Goal: Task Accomplishment & Management: Complete application form

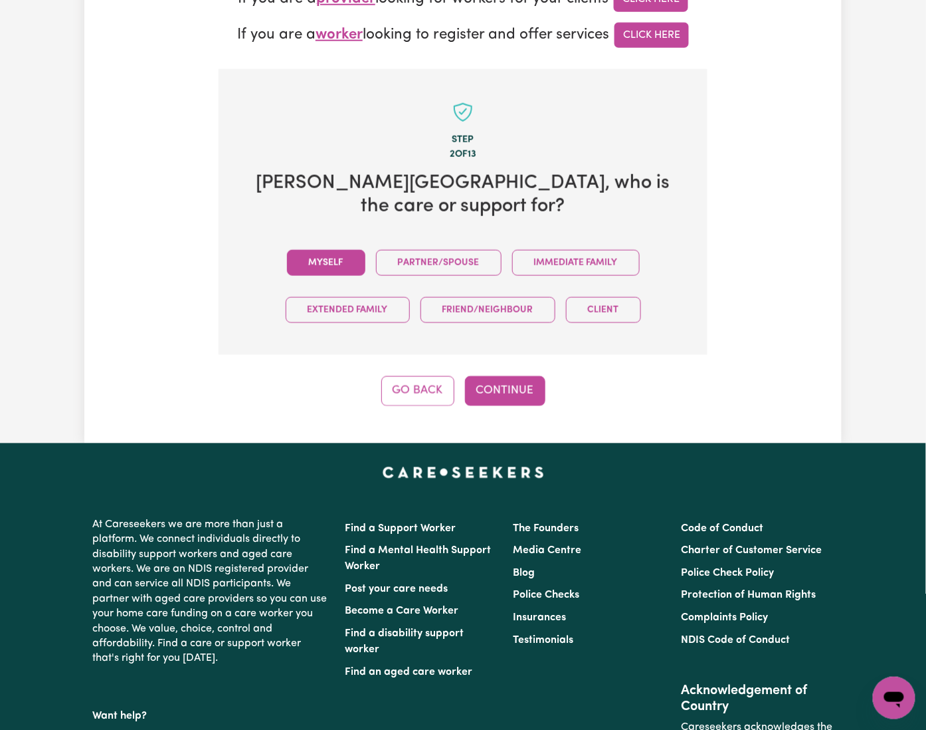
click at [287, 250] on button "Myself" at bounding box center [326, 263] width 78 height 26
click at [485, 376] on button "Continue" at bounding box center [505, 390] width 80 height 29
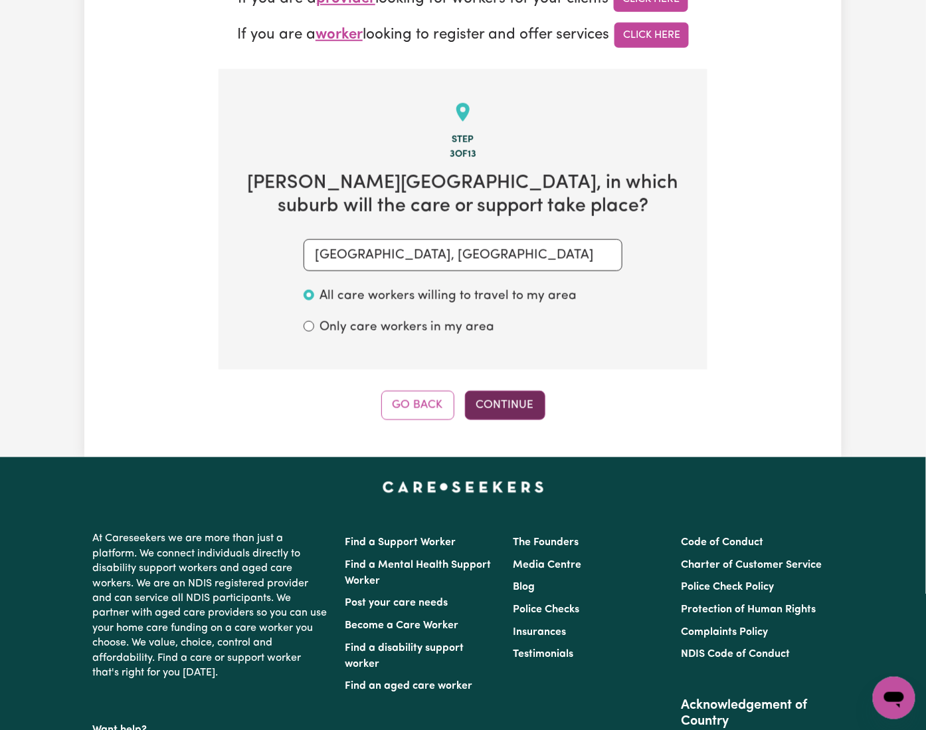
click at [494, 391] on button "Continue" at bounding box center [505, 405] width 80 height 29
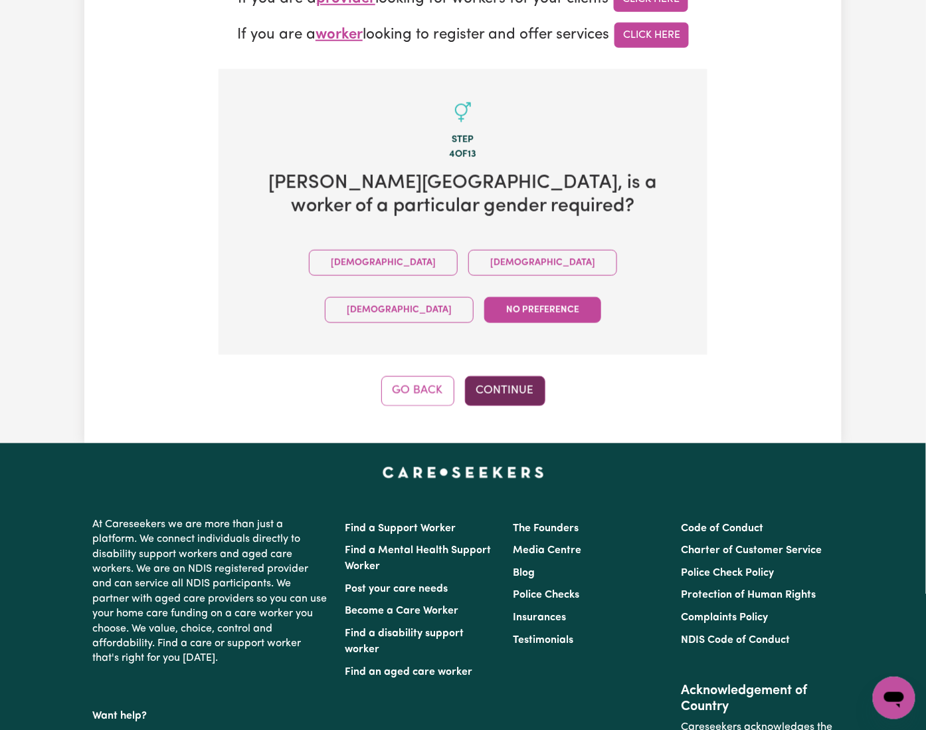
click at [533, 376] on button "Continue" at bounding box center [505, 390] width 80 height 29
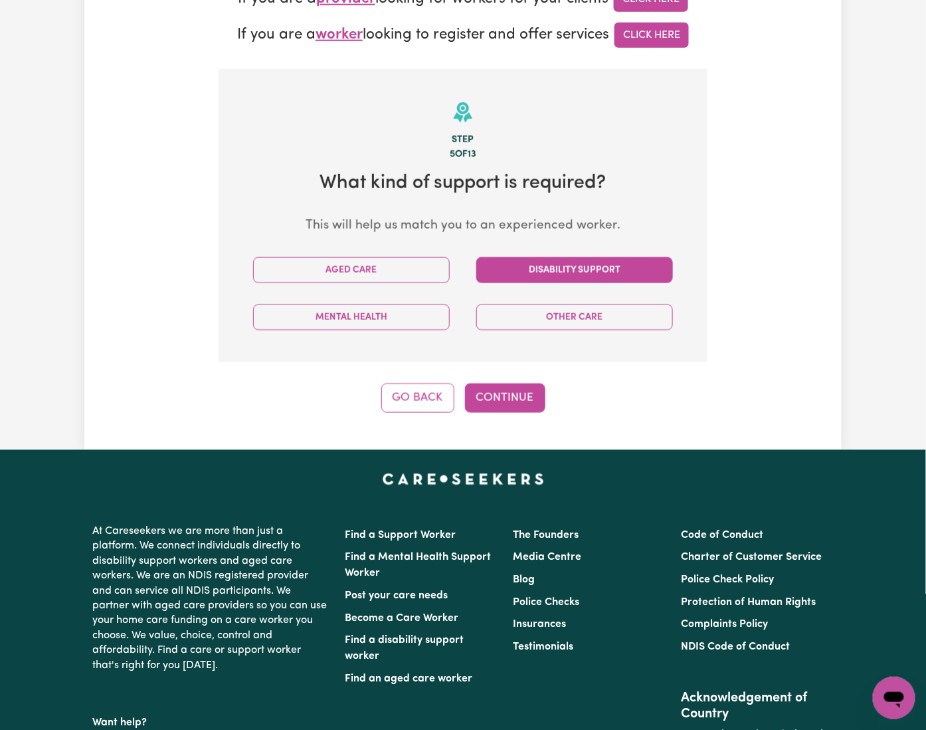
click at [529, 257] on button "Disability Support" at bounding box center [574, 270] width 197 height 26
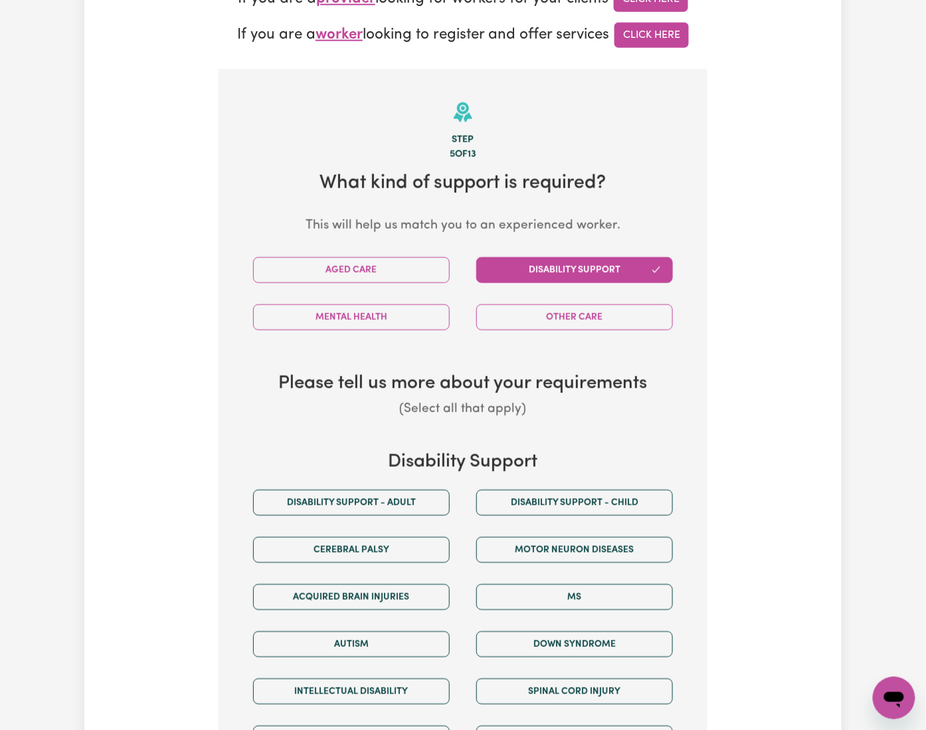
click at [322, 526] on div "Cerebral Palsy" at bounding box center [351, 549] width 223 height 47
click at [328, 490] on button "Disability support - Adult" at bounding box center [351, 503] width 197 height 26
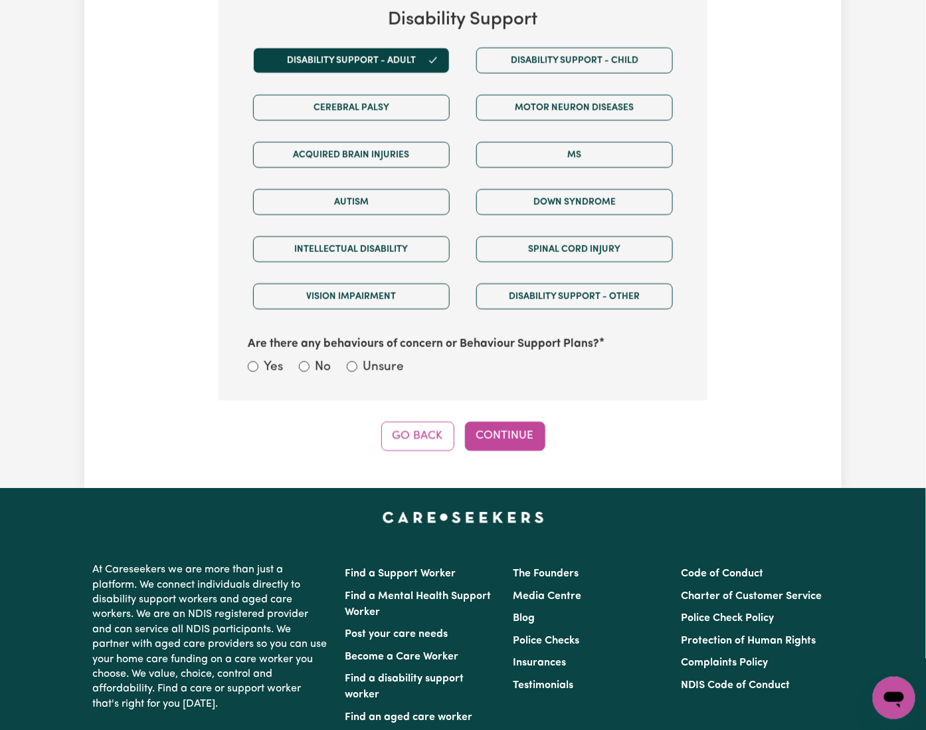
drag, startPoint x: 342, startPoint y: 296, endPoint x: 435, endPoint y: 331, distance: 99.5
click at [363, 358] on label "Unsure" at bounding box center [383, 367] width 41 height 19
click at [347, 361] on input "Unsure" at bounding box center [352, 366] width 11 height 11
radio input "true"
click at [500, 351] on div "Step 5 of 13 What kind of support is required? This will help us match you to a…" at bounding box center [463, 39] width 489 height 824
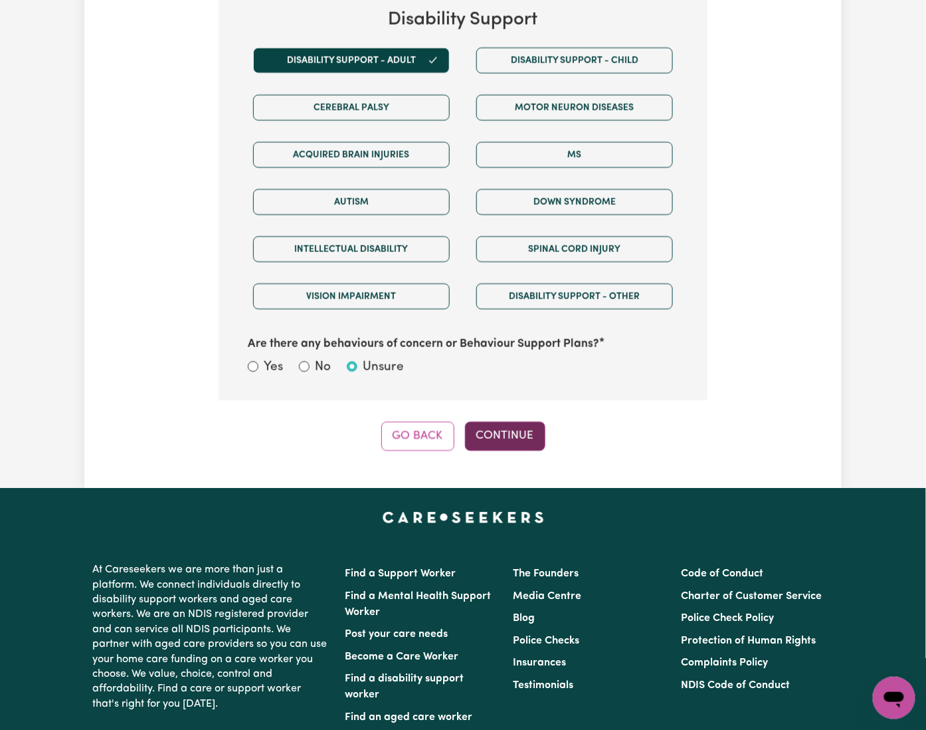
click at [510, 421] on button "Continue" at bounding box center [505, 435] width 80 height 29
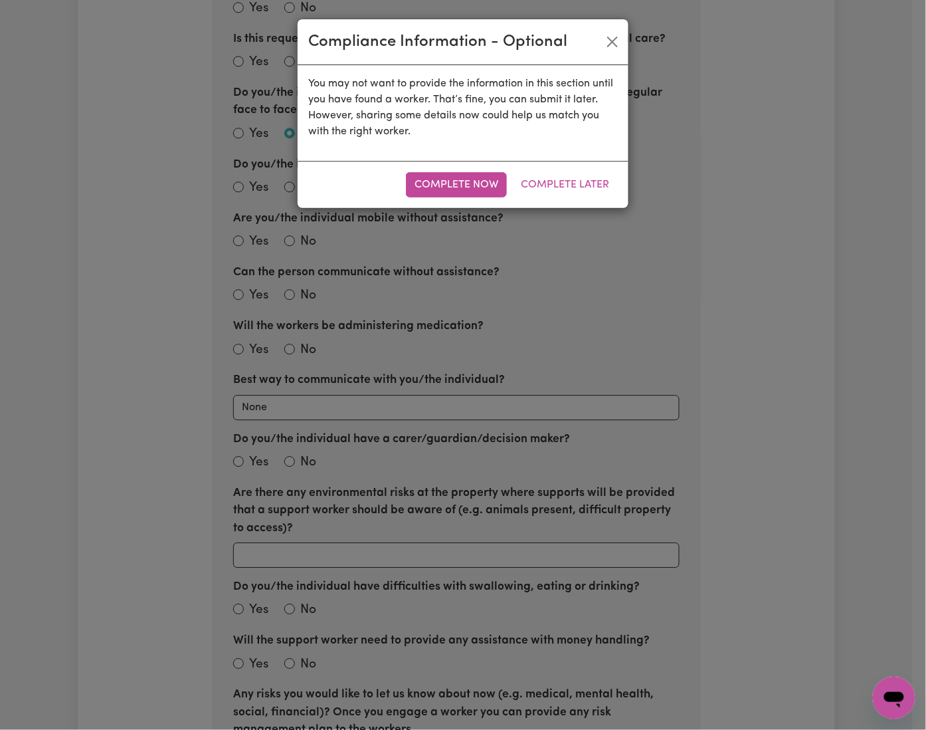
scroll to position [420, 0]
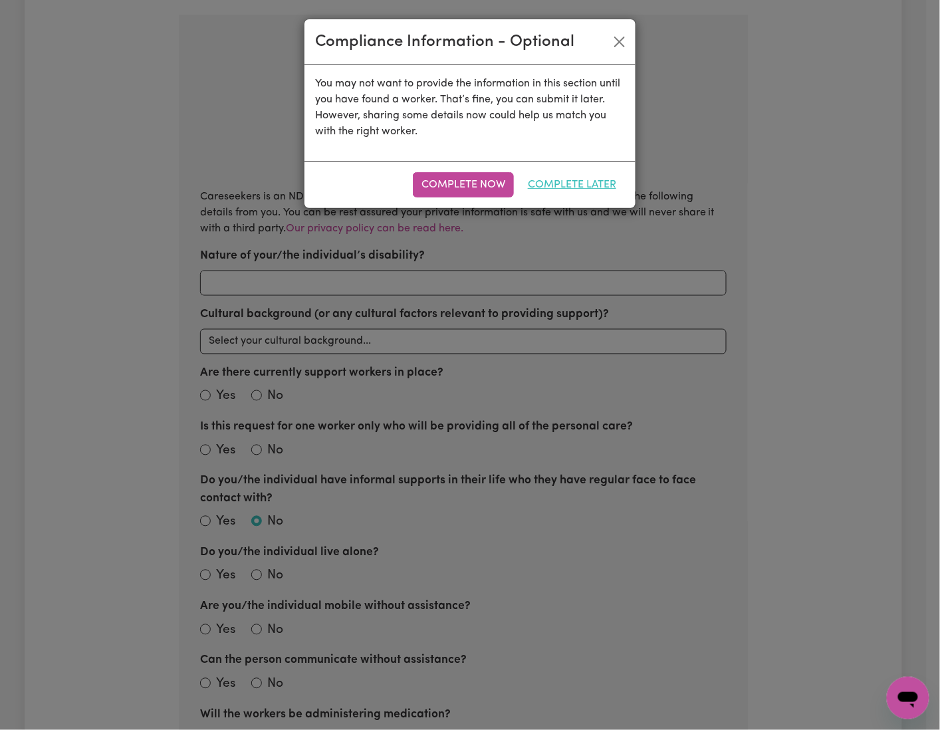
click at [570, 176] on button "Complete Later" at bounding box center [572, 184] width 106 height 25
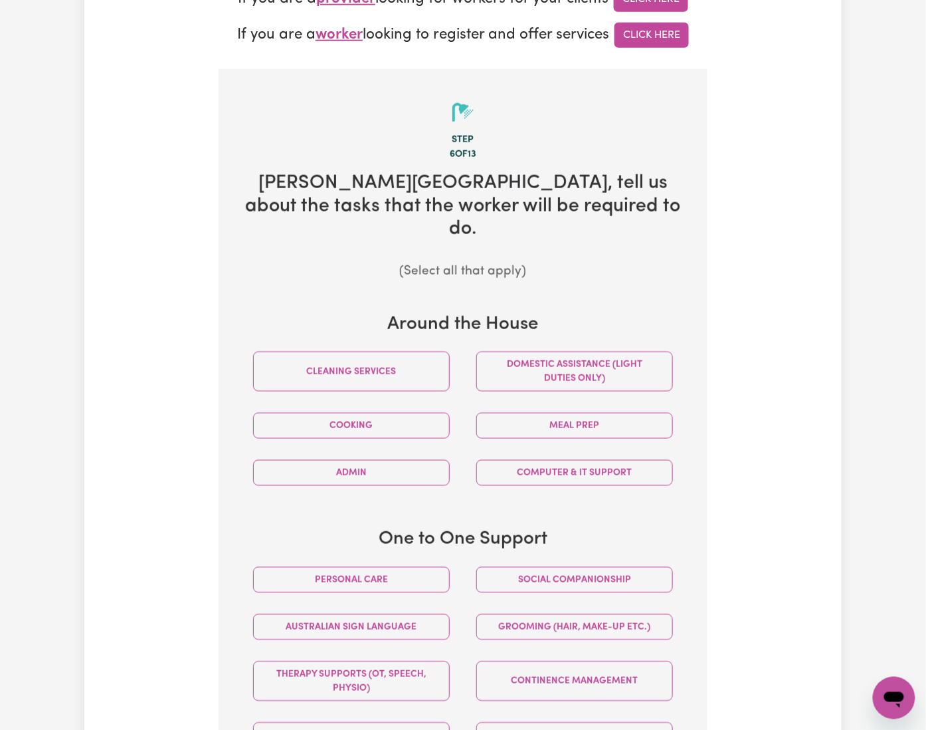
scroll to position [597, 0]
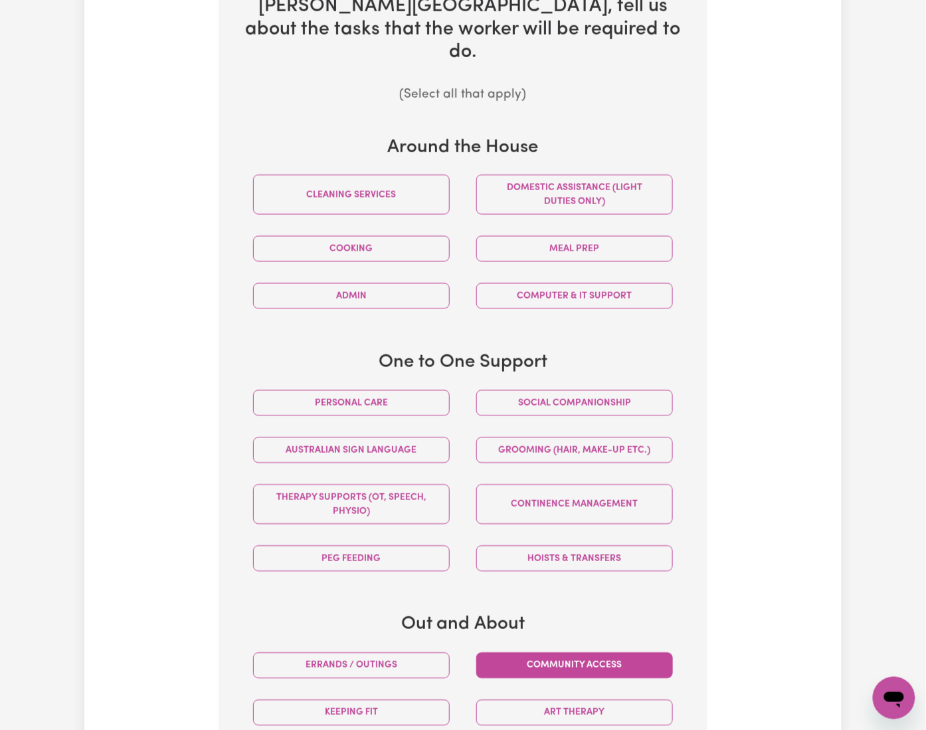
click at [591, 653] on button "Community access" at bounding box center [574, 666] width 197 height 26
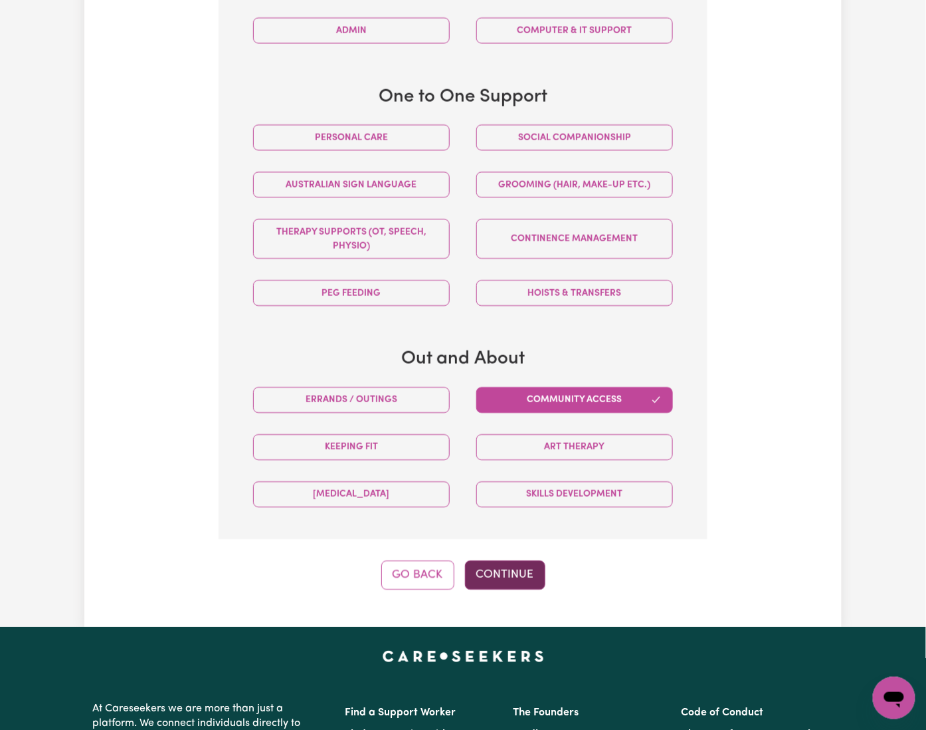
click at [500, 560] on button "Continue" at bounding box center [505, 574] width 80 height 29
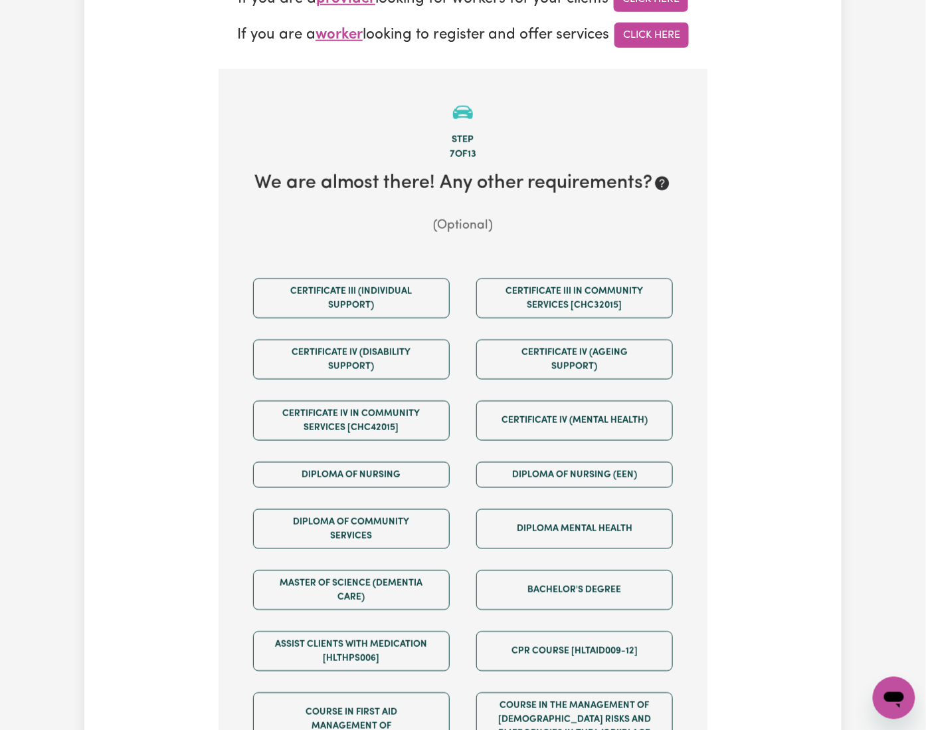
scroll to position [686, 0]
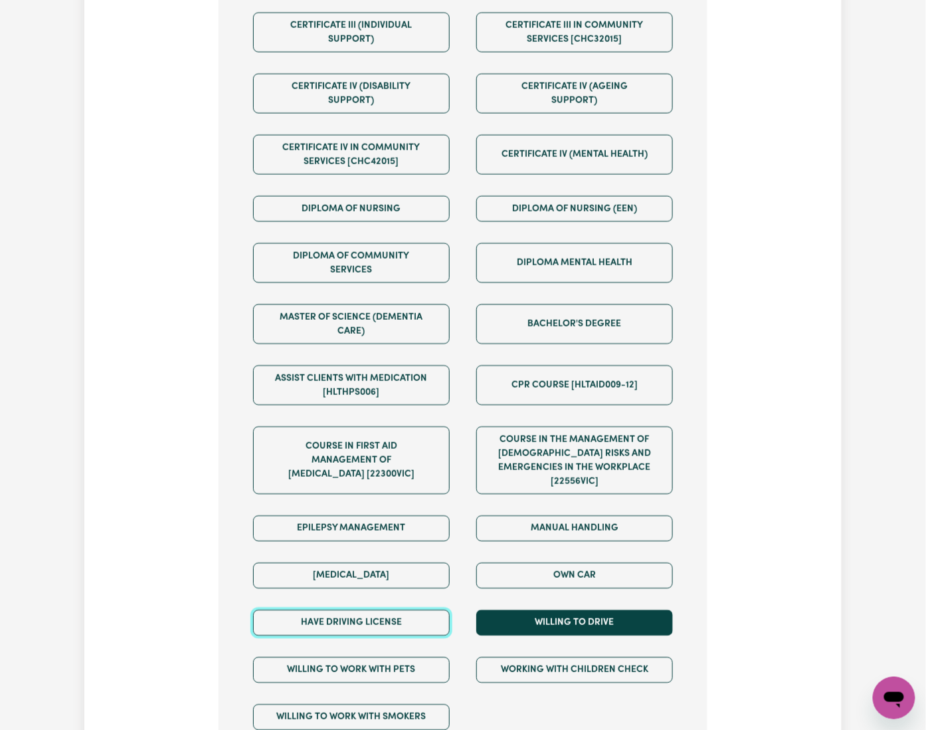
drag, startPoint x: 352, startPoint y: 498, endPoint x: 527, endPoint y: 494, distance: 174.8
click at [354, 610] on button "Have driving license" at bounding box center [351, 623] width 197 height 26
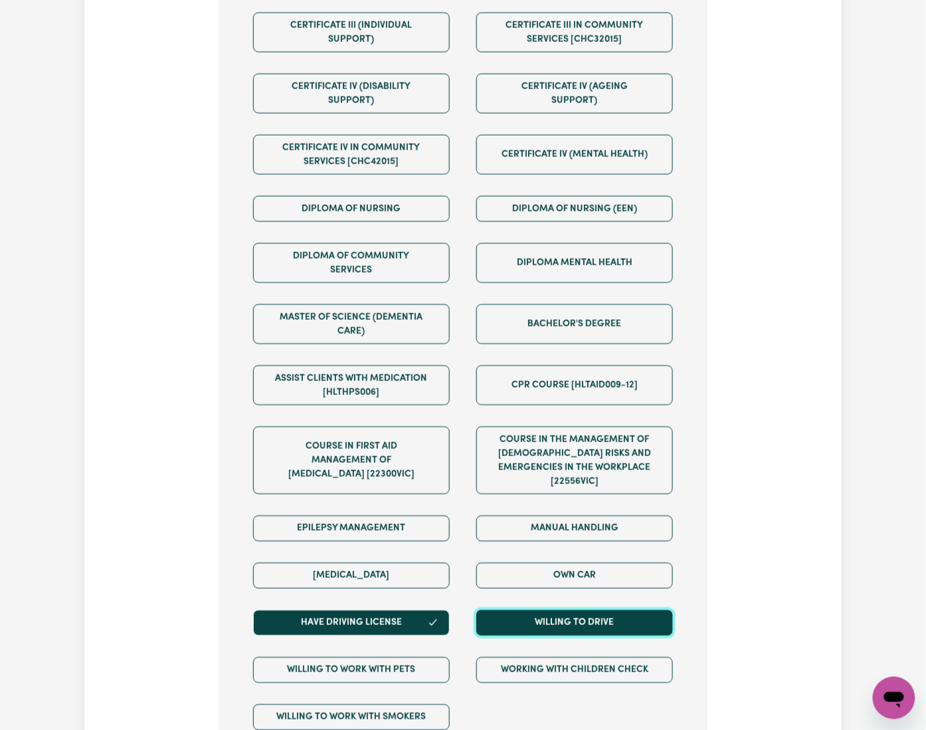
click at [530, 610] on button "Willing to drive" at bounding box center [574, 623] width 197 height 26
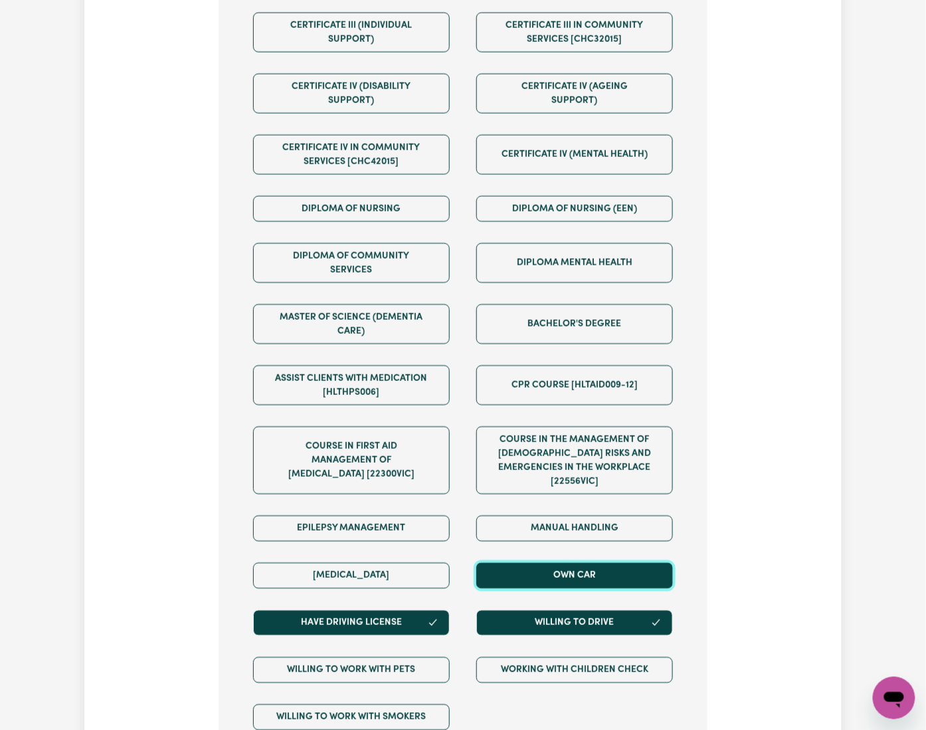
click at [556, 563] on button "Own Car" at bounding box center [574, 576] width 197 height 26
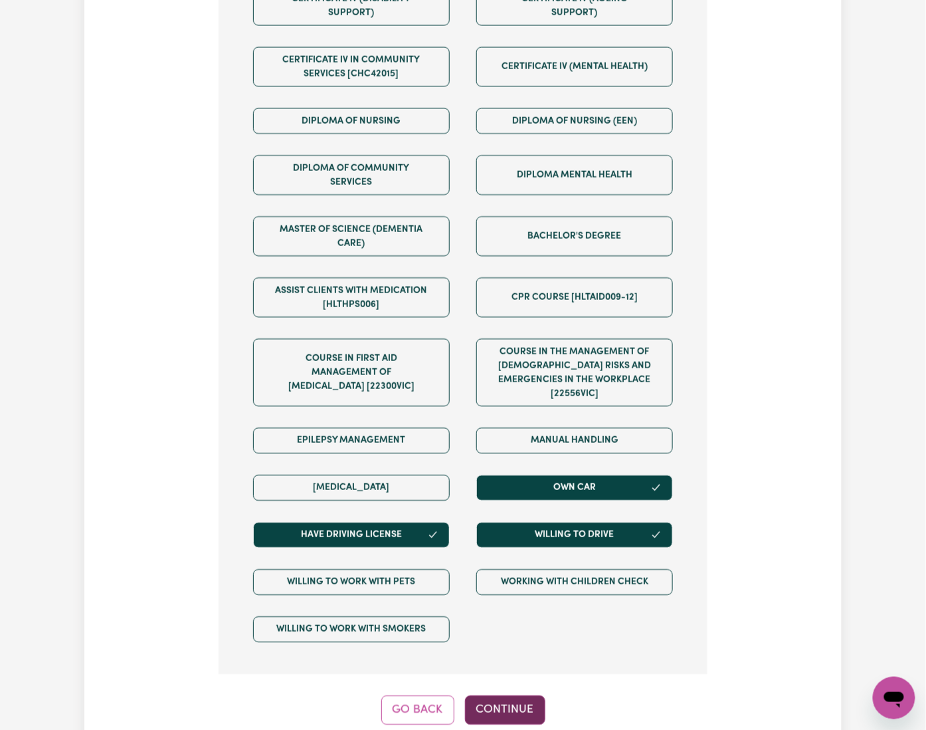
click at [486, 695] on button "Continue" at bounding box center [505, 709] width 80 height 29
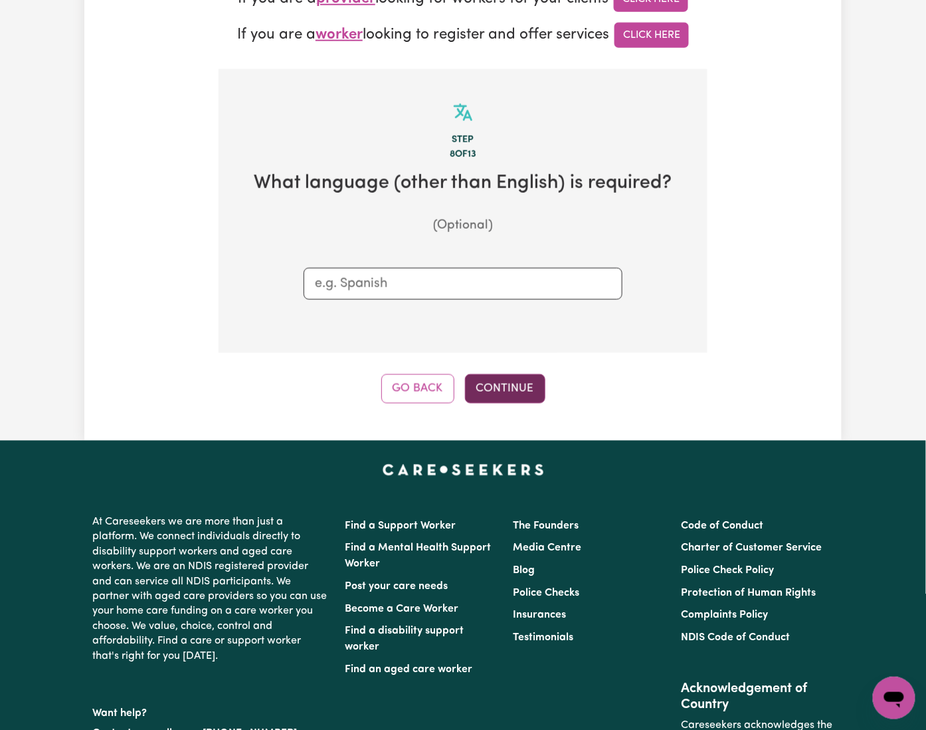
click at [500, 374] on button "Continue" at bounding box center [505, 388] width 80 height 29
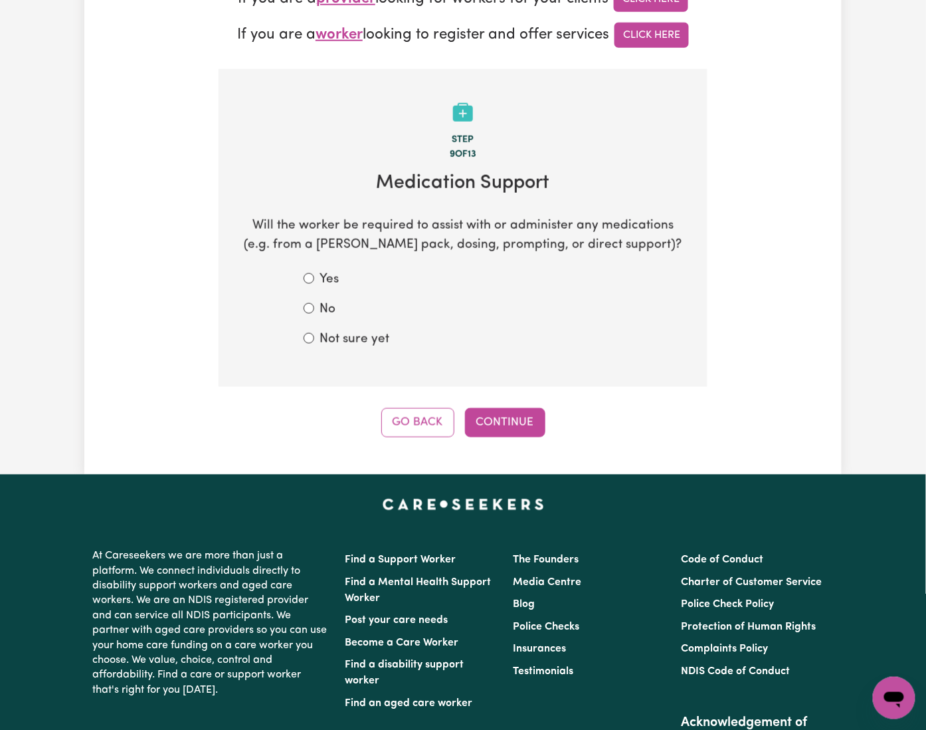
click at [304, 270] on form "Yes No Not sure yet" at bounding box center [463, 309] width 319 height 78
click at [320, 330] on label "Not sure yet" at bounding box center [355, 339] width 70 height 19
click at [304, 333] on input "Not sure yet" at bounding box center [309, 338] width 11 height 11
radio input "true"
click at [513, 408] on button "Continue" at bounding box center [505, 422] width 80 height 29
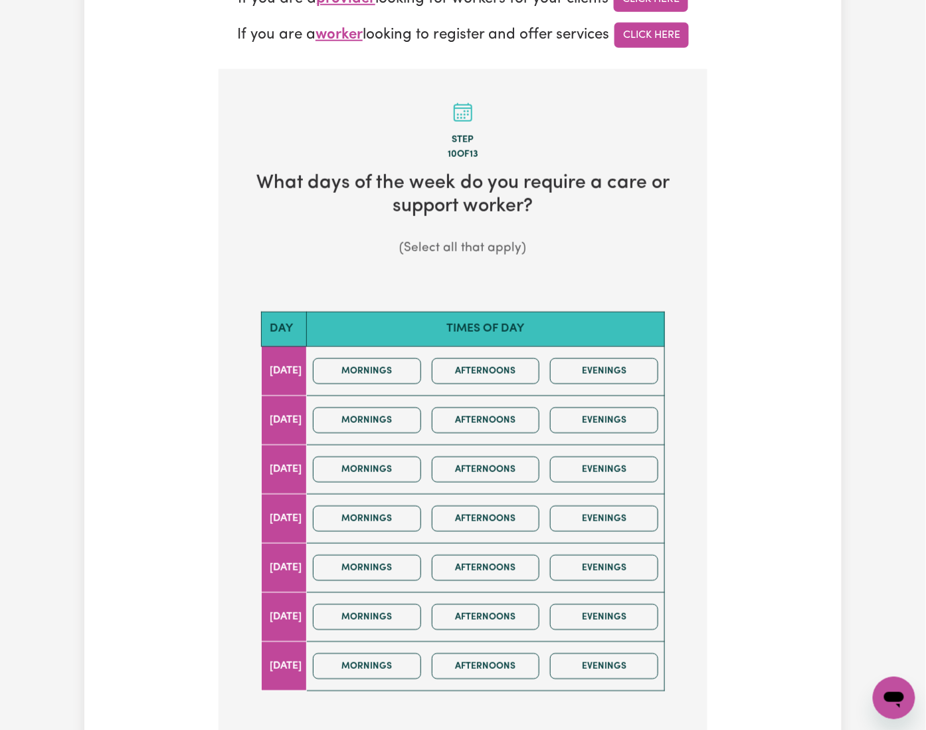
scroll to position [508, 0]
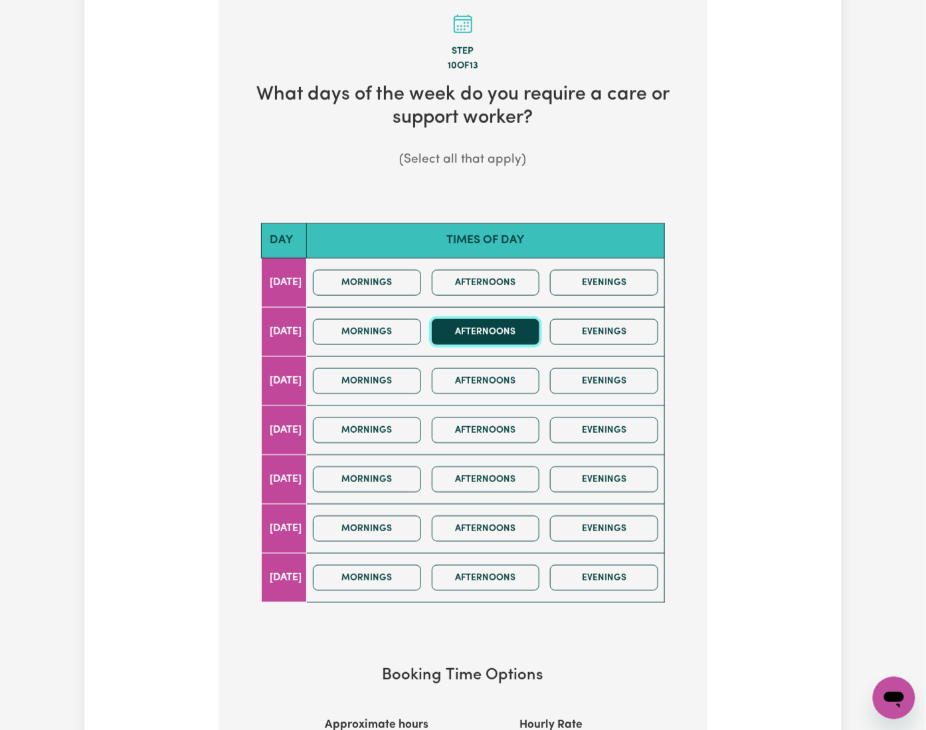
click at [510, 319] on button "Afternoons" at bounding box center [486, 332] width 108 height 26
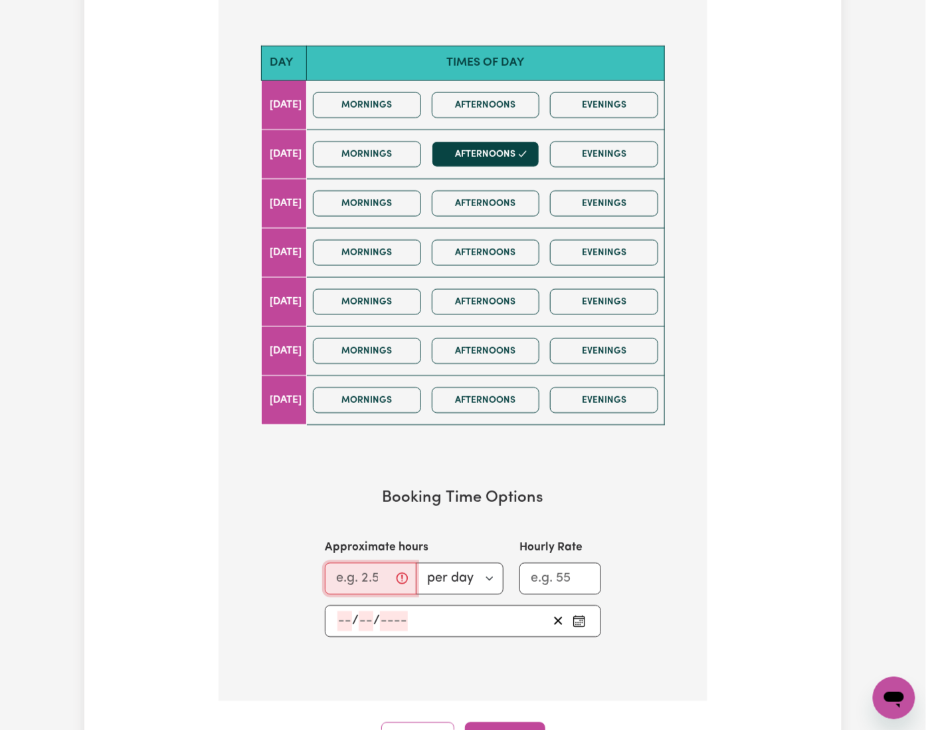
click at [325, 563] on input "Approximate hours" at bounding box center [371, 579] width 92 height 32
type input "2"
click at [338, 611] on input "number" at bounding box center [345, 621] width 15 height 20
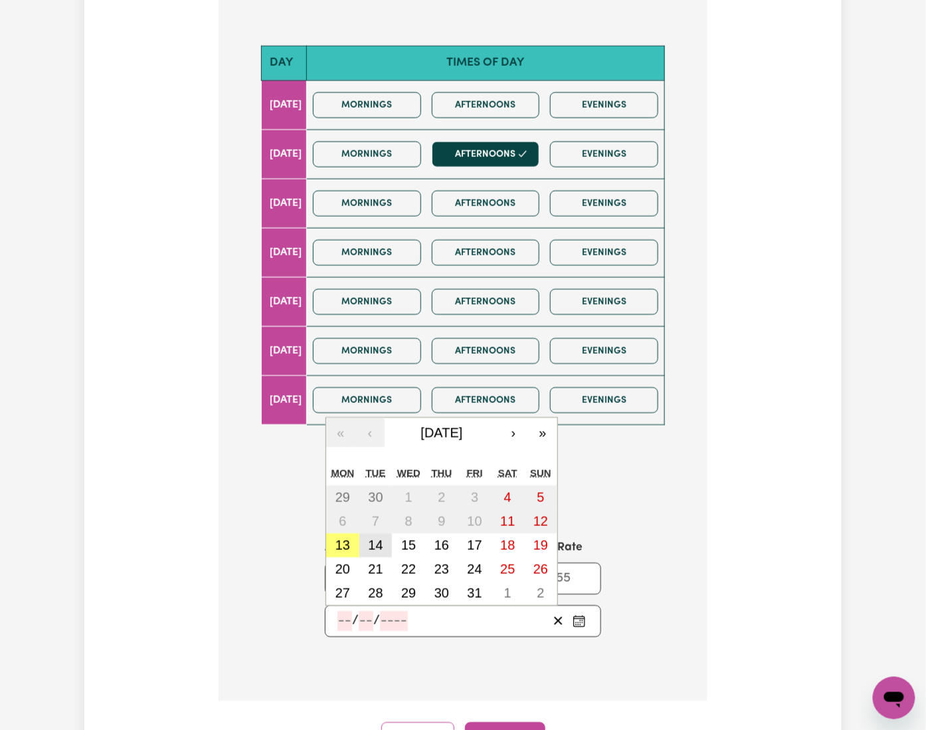
click at [368, 538] on abbr "14" at bounding box center [375, 545] width 15 height 15
type input "[DATE]"
type input "14"
type input "10"
type input "2025"
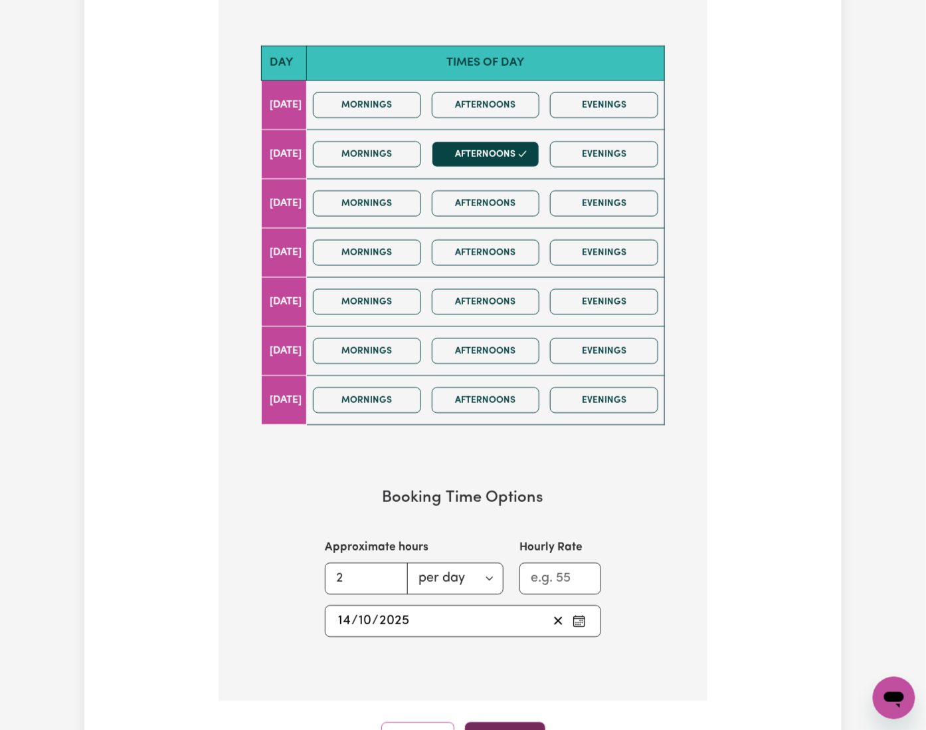
click at [503, 722] on button "Continue" at bounding box center [505, 736] width 80 height 29
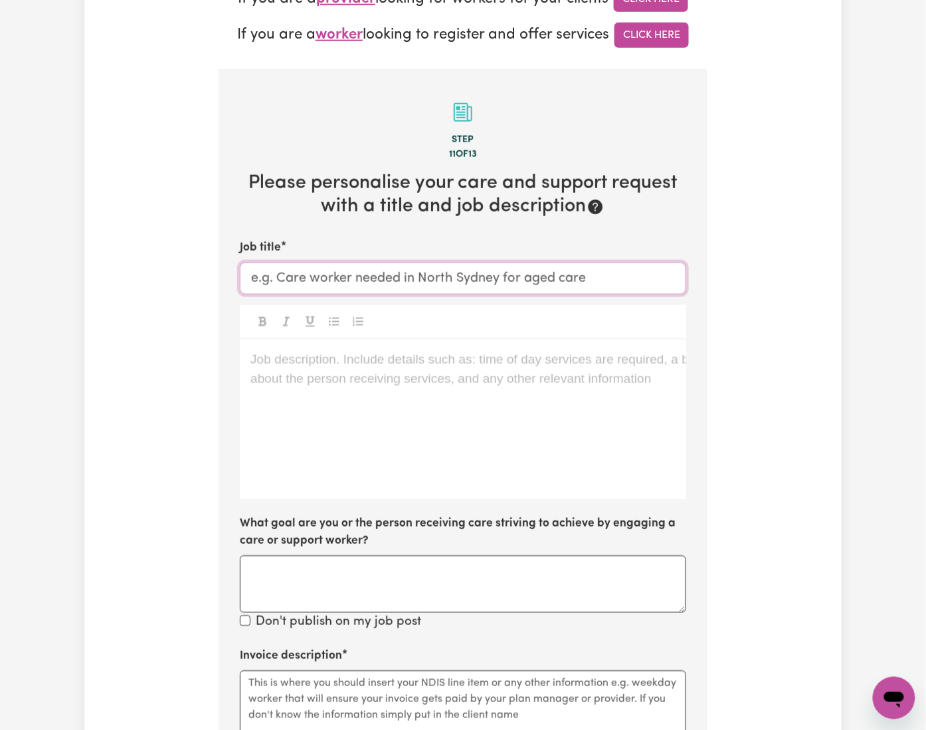
click at [290, 262] on input "Job title" at bounding box center [463, 278] width 447 height 32
paste input "Eastwood [GEOGRAPHIC_DATA]"
drag, startPoint x: 437, startPoint y: 203, endPoint x: 435, endPoint y: 344, distance: 140.9
click at [437, 262] on input "Support Worker Needed in [GEOGRAPHIC_DATA]" at bounding box center [463, 278] width 447 height 32
type input "Support Worker Needed in [GEOGRAPHIC_DATA], [GEOGRAPHIC_DATA]"
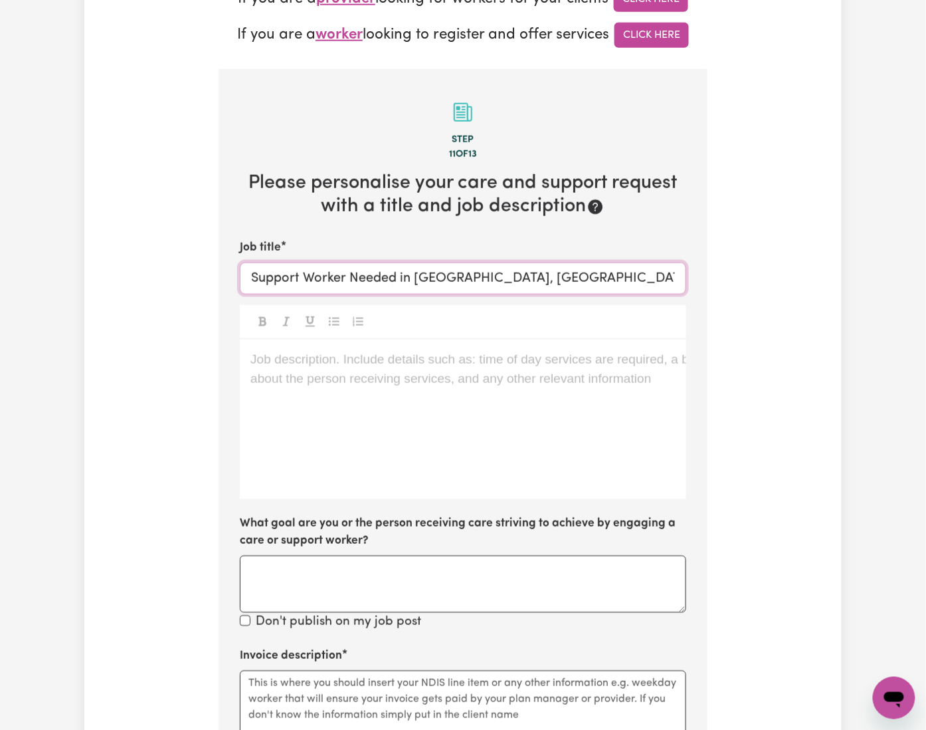
drag, startPoint x: 377, startPoint y: 203, endPoint x: 505, endPoint y: 203, distance: 127.6
click at [505, 262] on input "Support Worker Needed in [GEOGRAPHIC_DATA], [GEOGRAPHIC_DATA]" at bounding box center [463, 278] width 447 height 32
click at [271, 340] on div "Job description. Include details such as: time of day services are required, a …" at bounding box center [463, 419] width 447 height 159
drag, startPoint x: 636, startPoint y: 340, endPoint x: 623, endPoint y: 344, distance: 13.1
click at [636, 340] on div "Job description. Include details such as: time of day services are required, a …" at bounding box center [463, 419] width 447 height 159
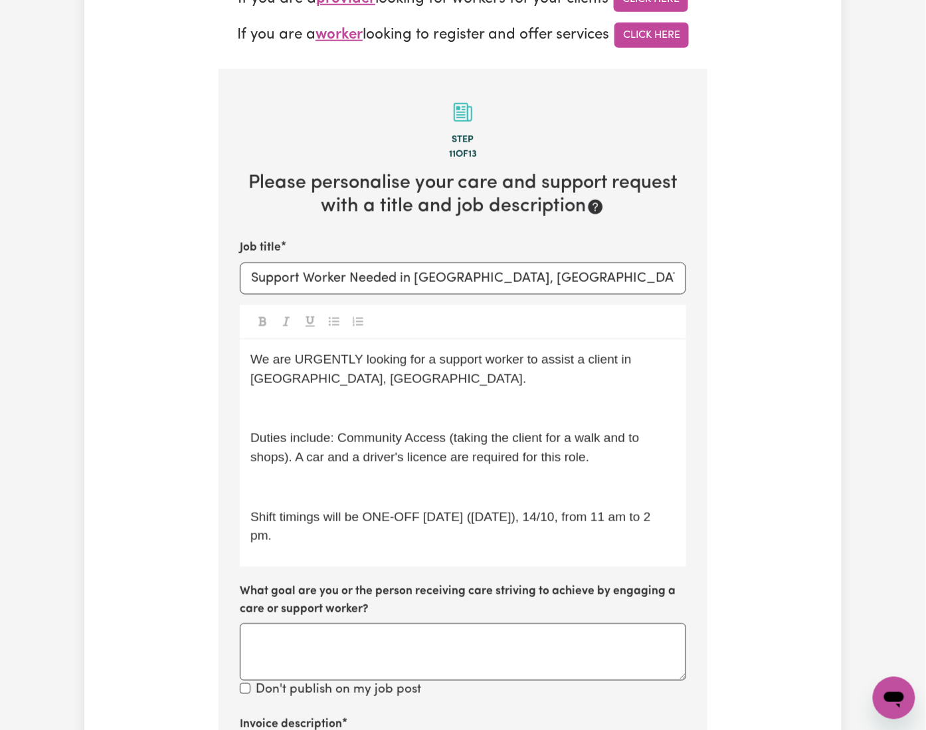
click at [282, 340] on div "We are URGENTLY looking for a support worker to assist a client in [GEOGRAPHIC_…" at bounding box center [463, 453] width 447 height 227
click at [266, 399] on p "﻿" at bounding box center [463, 408] width 425 height 19
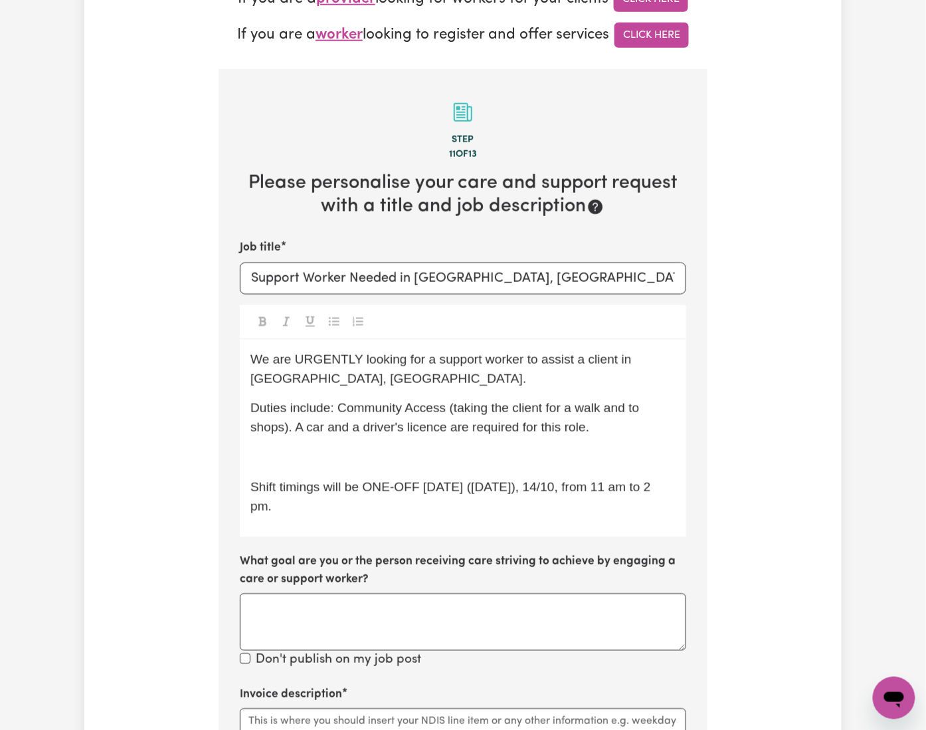
click at [251, 448] on p "﻿" at bounding box center [463, 457] width 425 height 19
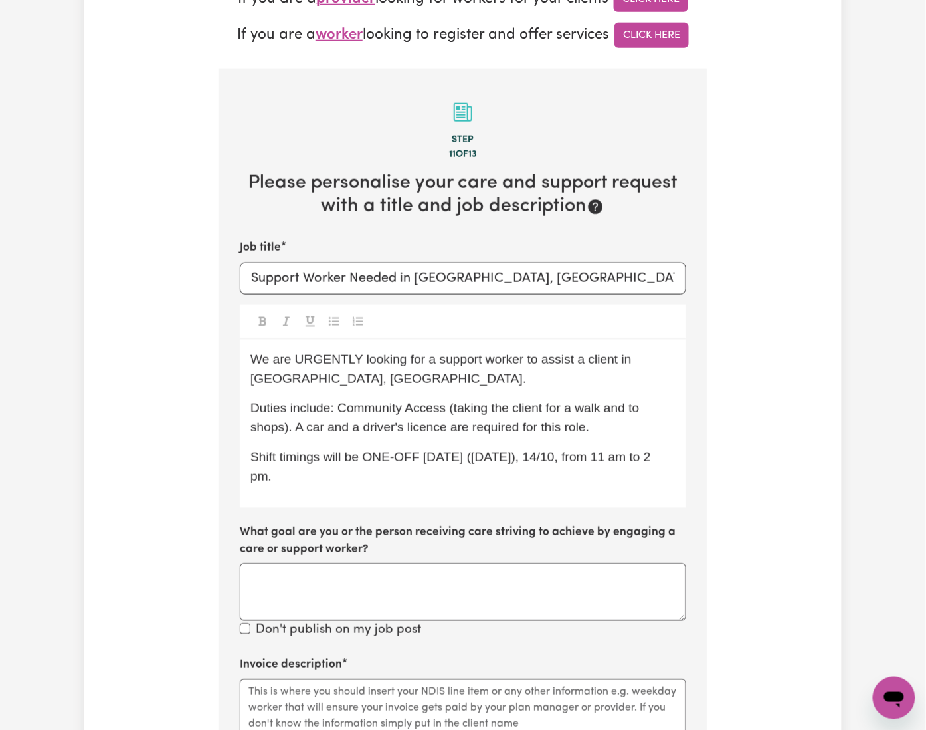
click at [245, 417] on div "We are URGENTLY looking for a support worker to assist a client in [GEOGRAPHIC_…" at bounding box center [463, 424] width 447 height 168
click at [302, 413] on div "We are URGENTLY looking for a support worker to assist a client in [GEOGRAPHIC_…" at bounding box center [463, 424] width 447 height 168
drag, startPoint x: 679, startPoint y: 356, endPoint x: 679, endPoint y: 373, distance: 17.3
click at [680, 360] on div "We are URGENTLY looking for a support worker to assist a client in [GEOGRAPHIC_…" at bounding box center [463, 424] width 447 height 168
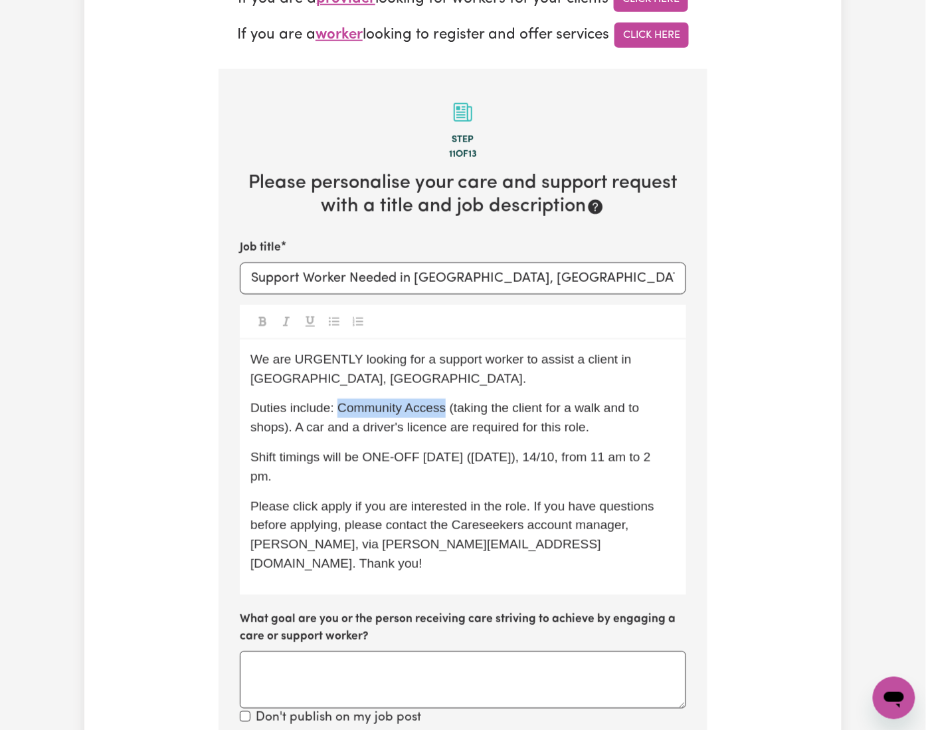
copy span "Community Access"
drag, startPoint x: 302, startPoint y: 320, endPoint x: 404, endPoint y: 319, distance: 102.3
click at [404, 401] on span "Duties include: Community Access (taking the client for a walk and to shops). A…" at bounding box center [447, 417] width 393 height 33
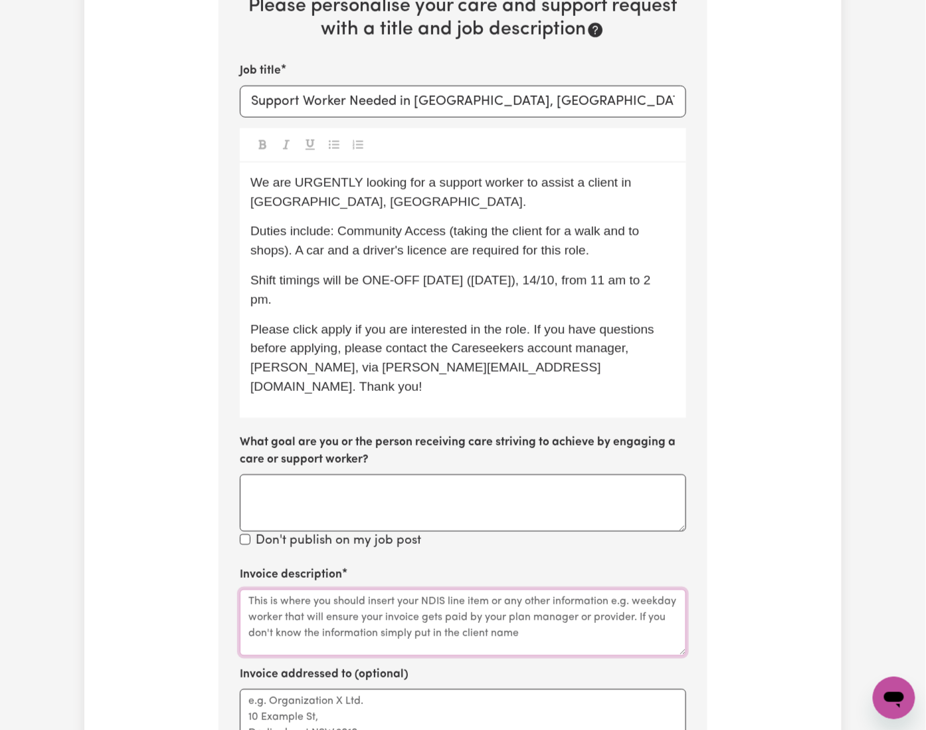
click at [258, 589] on textarea "Invoice description" at bounding box center [463, 622] width 447 height 66
paste textarea "Community Access"
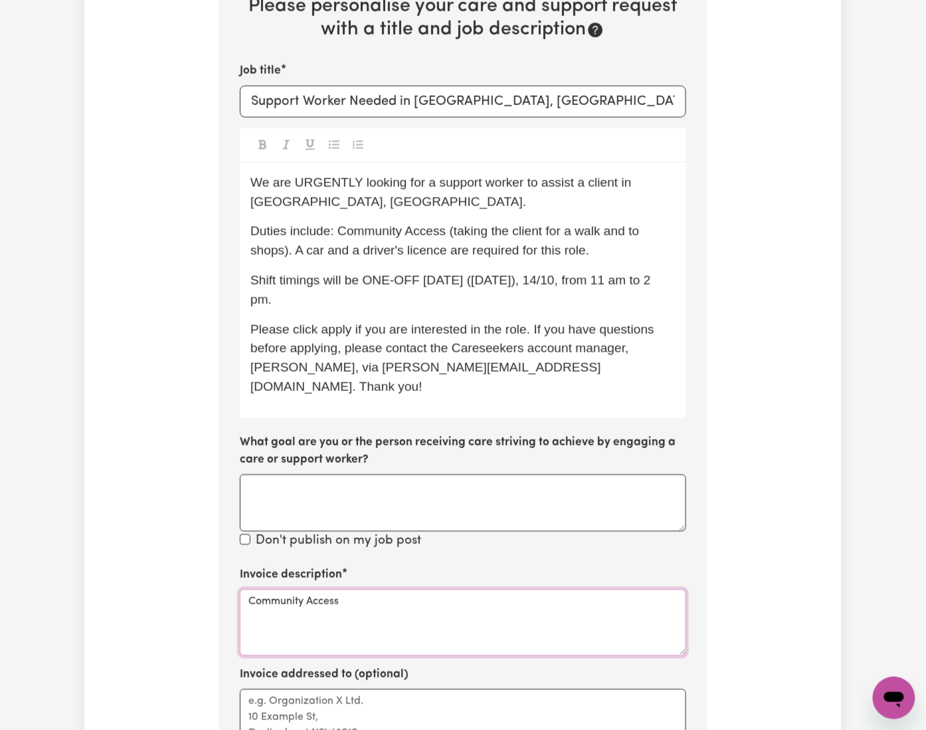
scroll to position [508, 0]
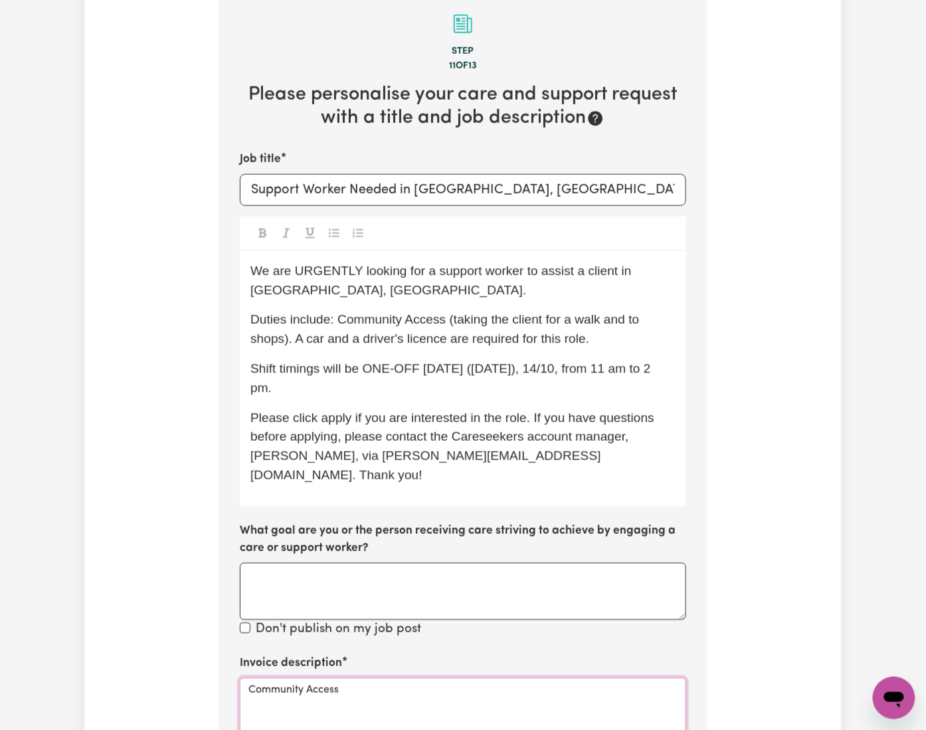
type textarea "Community Access"
drag, startPoint x: 567, startPoint y: 280, endPoint x: 641, endPoint y: 279, distance: 73.8
click at [641, 362] on span "Shift timings will be ONE-OFF [DATE] ([DATE]), 14/10, from 11 am to 2 pm." at bounding box center [453, 378] width 404 height 33
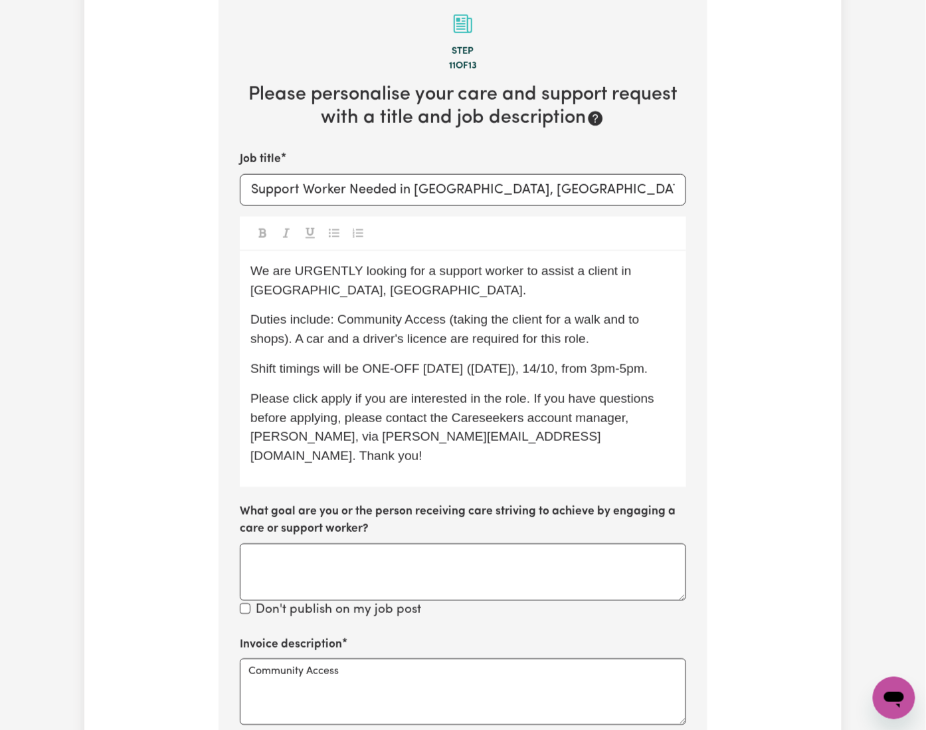
click at [509, 391] on span "Please click apply if you are interested in the role. If you have questions bef…" at bounding box center [454, 426] width 407 height 71
drag, startPoint x: 378, startPoint y: 120, endPoint x: 536, endPoint y: 142, distance: 159.0
click at [540, 151] on div "Job title Support Worker Needed in [GEOGRAPHIC_DATA], [GEOGRAPHIC_DATA] We are …" at bounding box center [463, 385] width 447 height 469
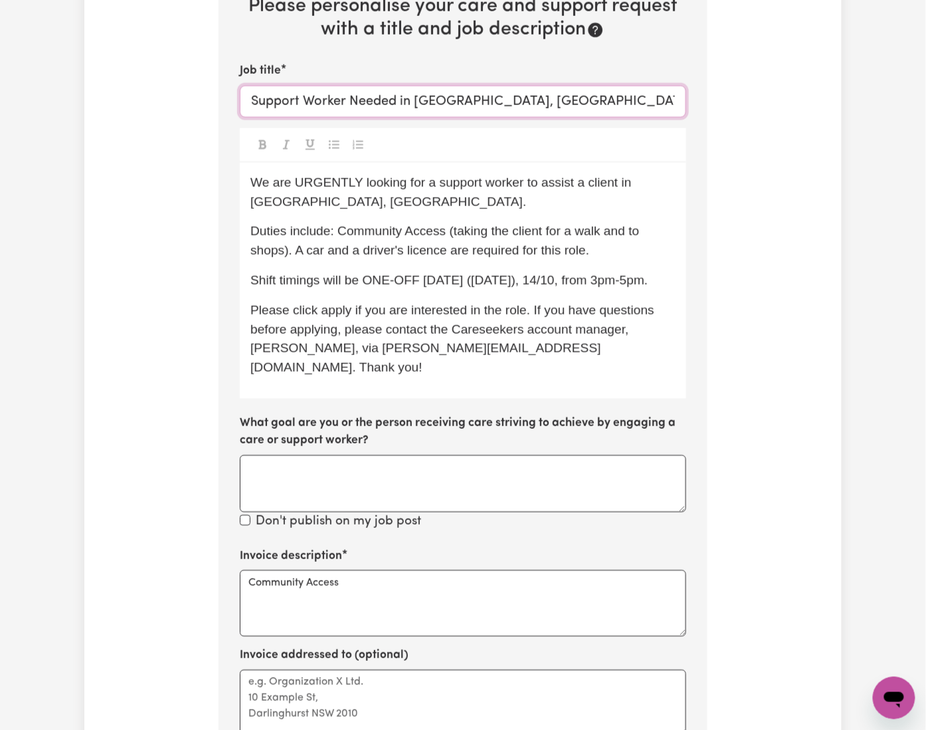
scroll to position [1040, 0]
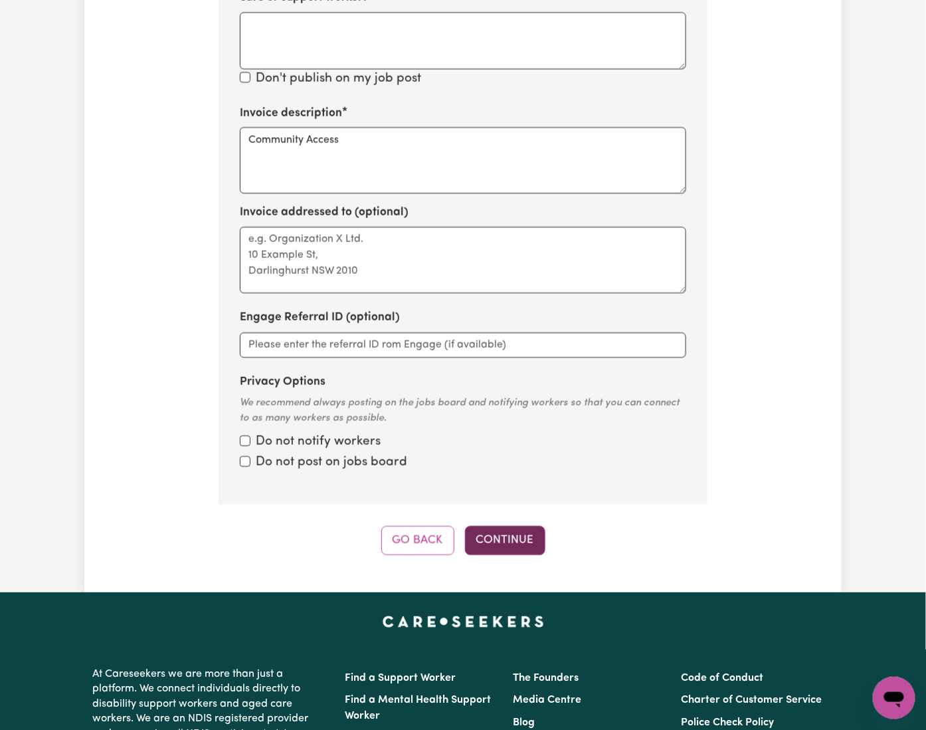
click at [500, 526] on button "Continue" at bounding box center [505, 540] width 80 height 29
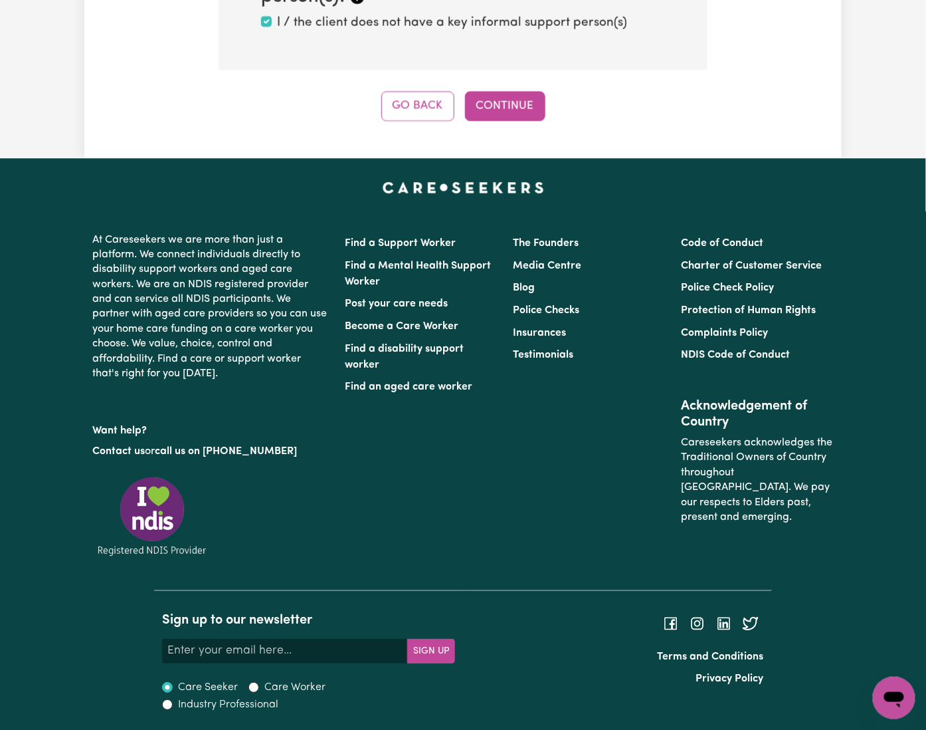
scroll to position [420, 0]
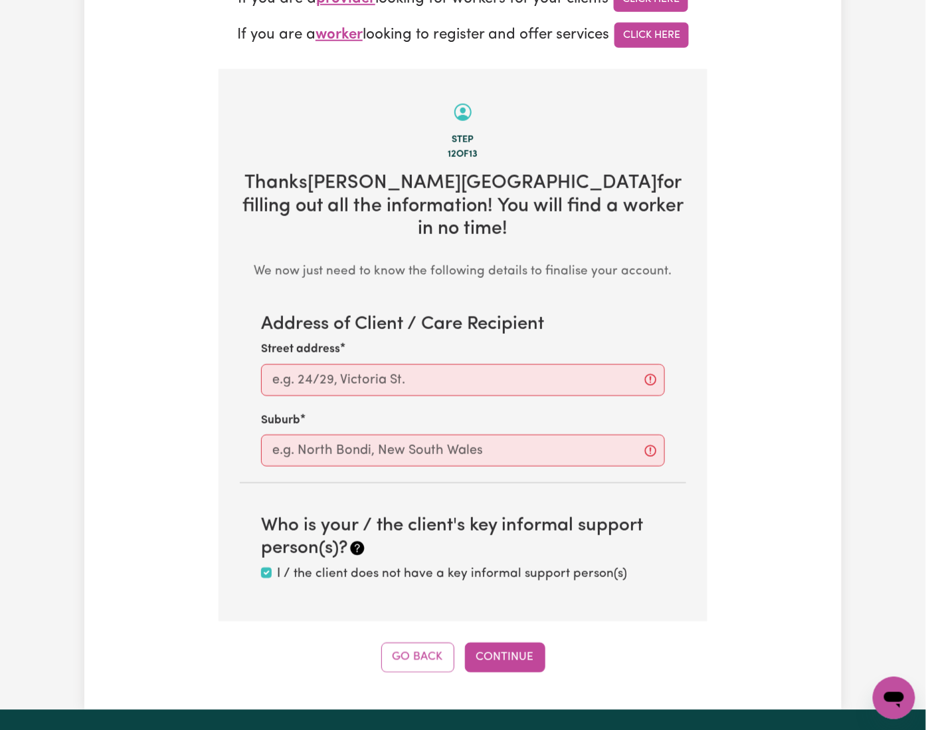
click at [306, 341] on div "Street address" at bounding box center [463, 368] width 404 height 54
click at [291, 364] on input "Street address" at bounding box center [463, 380] width 404 height 32
paste input "[GEOGRAPHIC_DATA], [GEOGRAPHIC_DATA]"
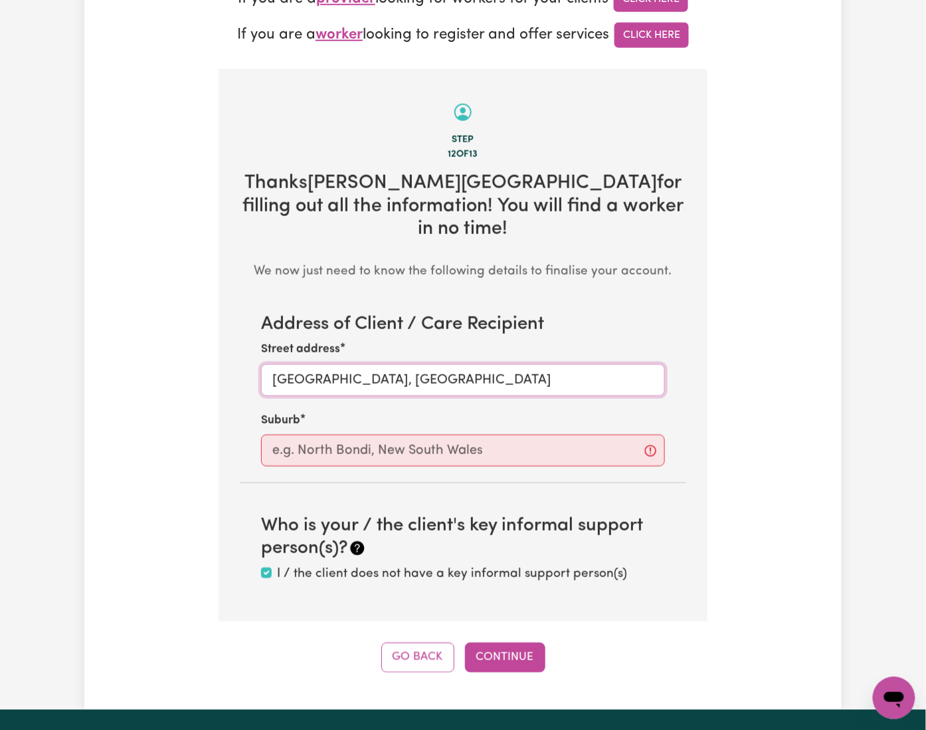
click at [267, 364] on input "[GEOGRAPHIC_DATA], [GEOGRAPHIC_DATA]" at bounding box center [463, 380] width 404 height 32
type input "[GEOGRAPHIC_DATA], [GEOGRAPHIC_DATA]"
click at [269, 435] on input "text" at bounding box center [463, 451] width 404 height 32
paste input "Eastwood"
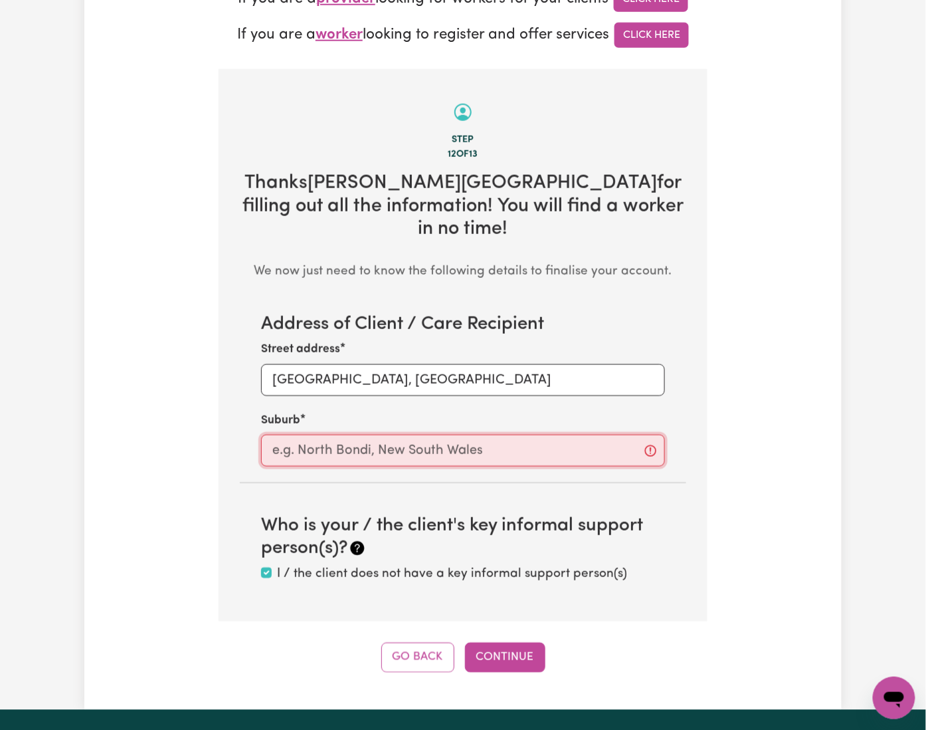
type input "Eastwood"
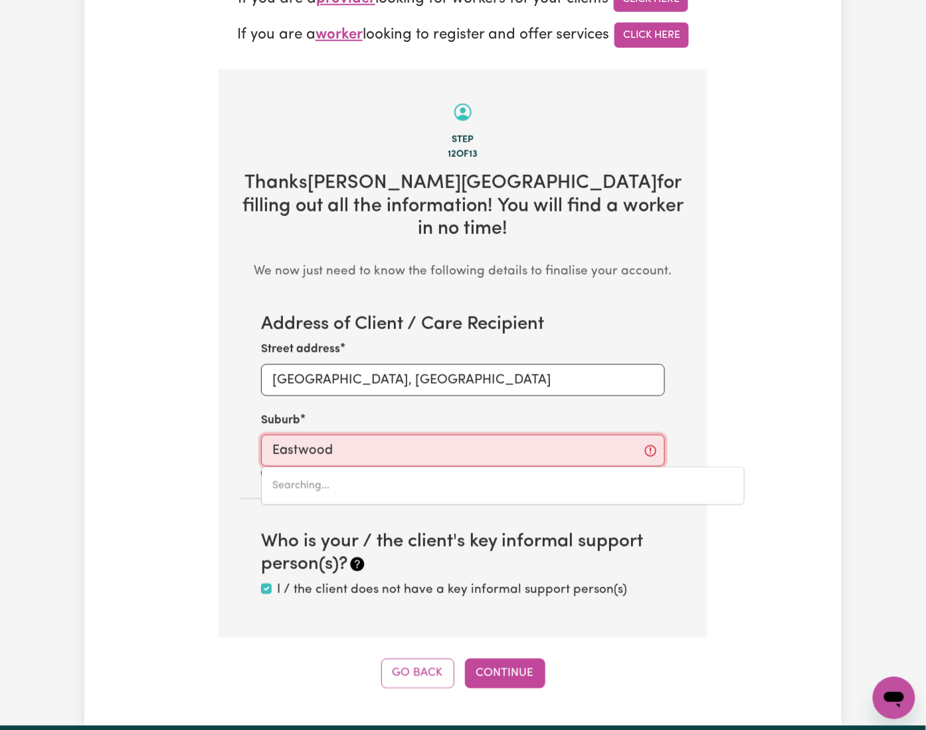
type input "[GEOGRAPHIC_DATA], [GEOGRAPHIC_DATA], 2122"
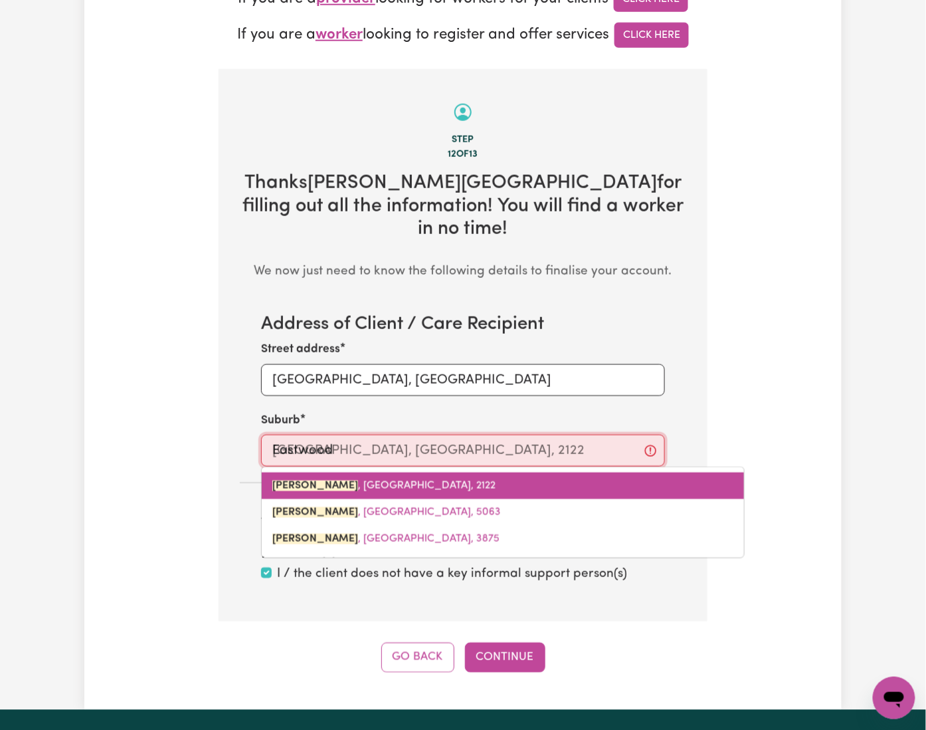
click at [272, 480] on mark "[PERSON_NAME]" at bounding box center [315, 485] width 86 height 11
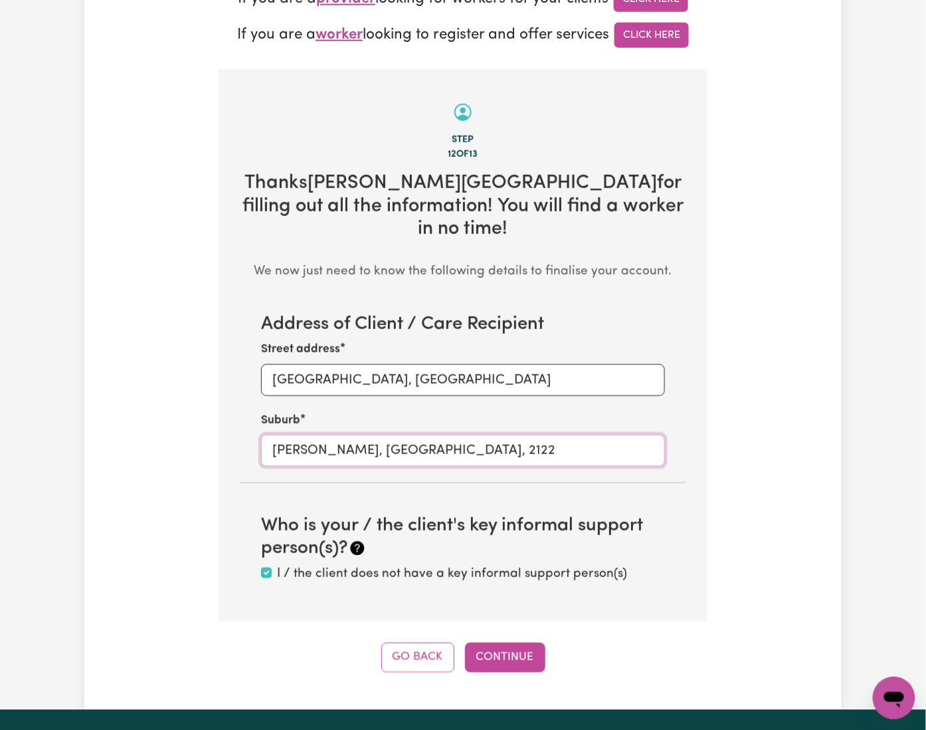
type input "[PERSON_NAME], [GEOGRAPHIC_DATA], 2122"
click at [274, 435] on input "[PERSON_NAME], [GEOGRAPHIC_DATA], 2122" at bounding box center [463, 451] width 404 height 32
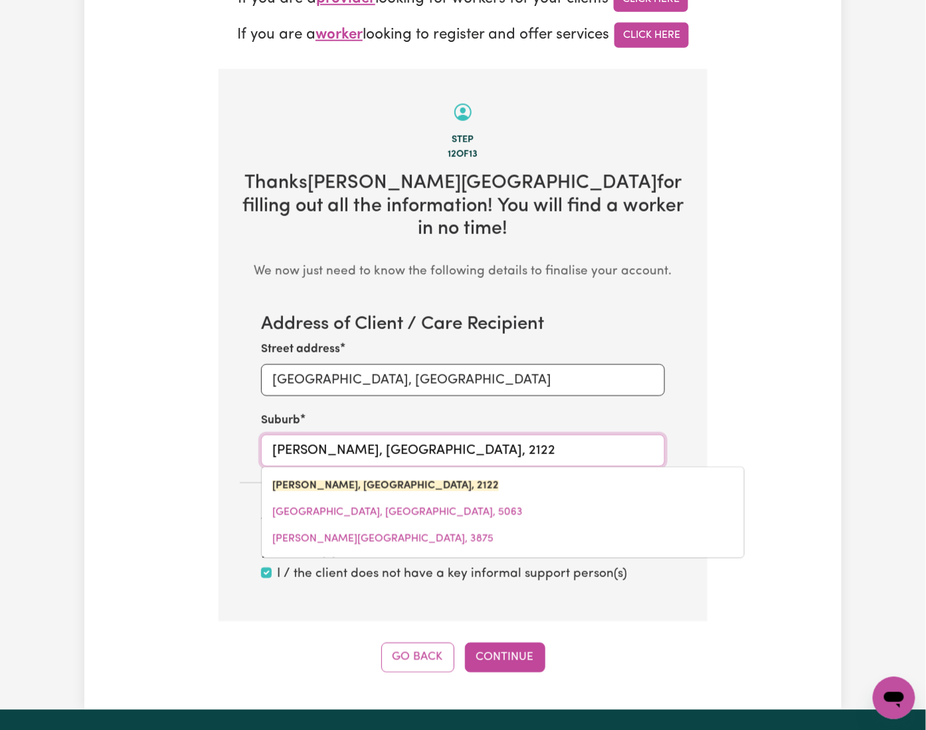
paste input "astwood"
type input "Eastwood"
type input "[GEOGRAPHIC_DATA], [GEOGRAPHIC_DATA], 2122"
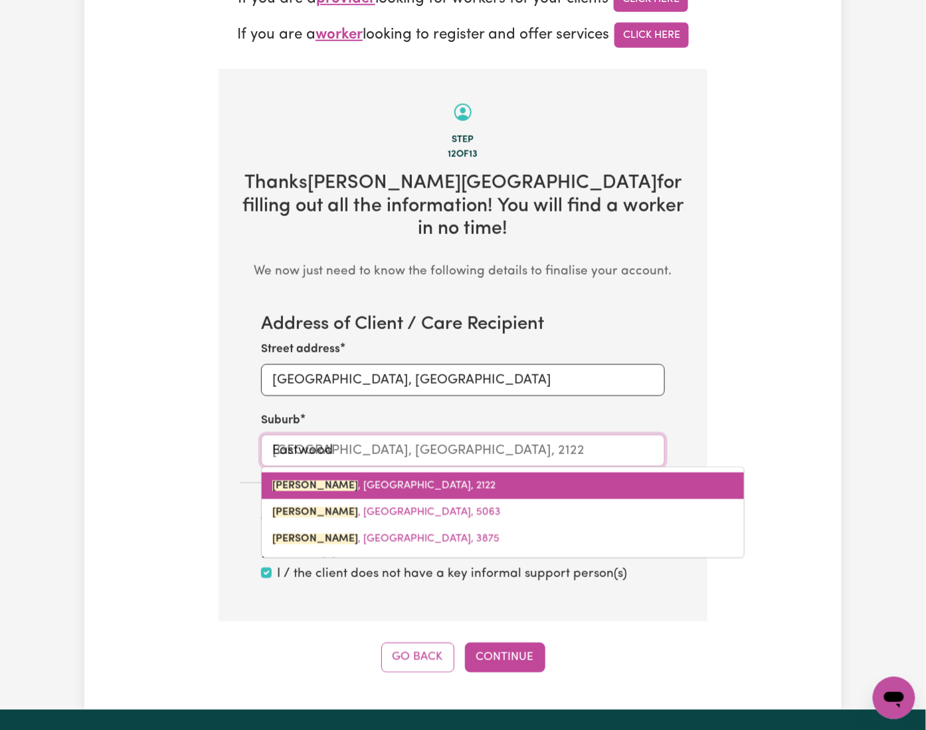
click at [272, 480] on mark "[PERSON_NAME]" at bounding box center [315, 485] width 86 height 11
type input "[PERSON_NAME], [GEOGRAPHIC_DATA], 2122"
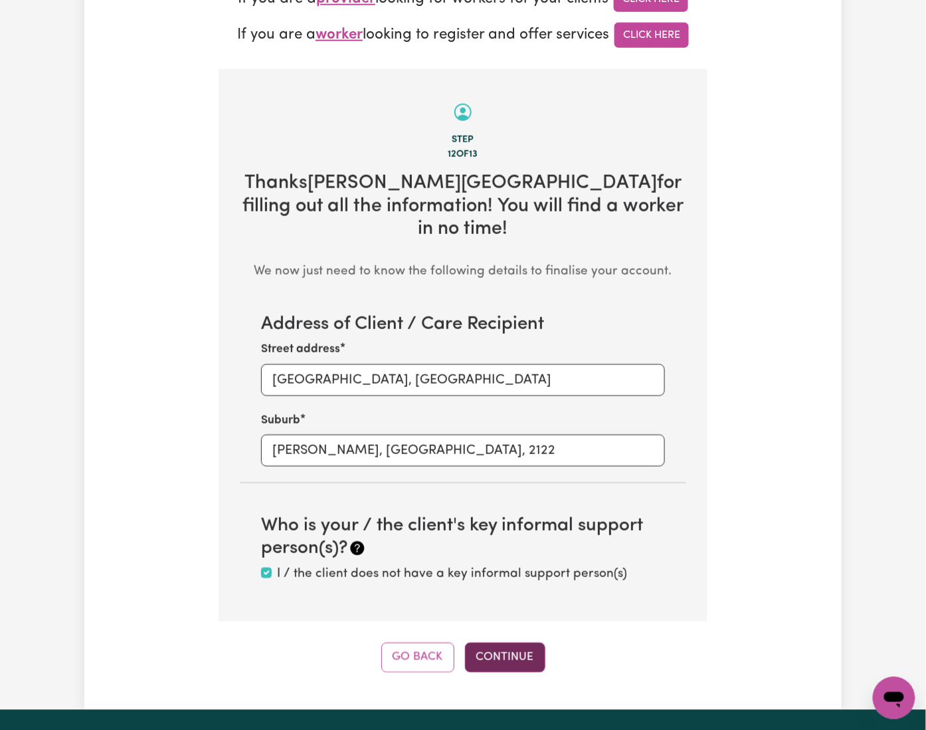
click at [511, 643] on button "Continue" at bounding box center [505, 657] width 80 height 29
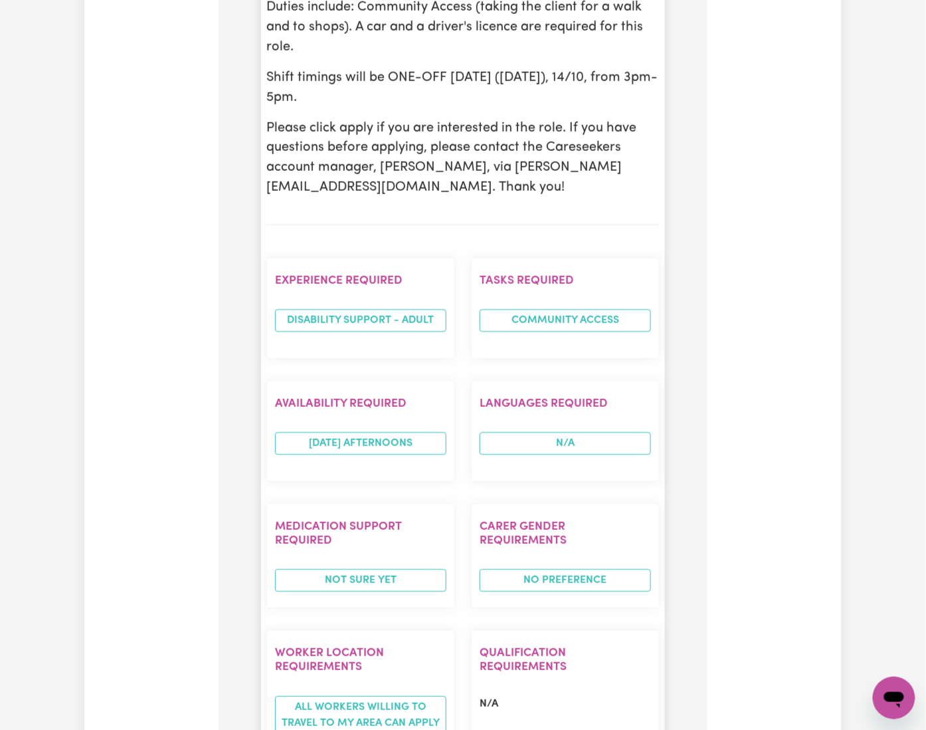
scroll to position [863, 0]
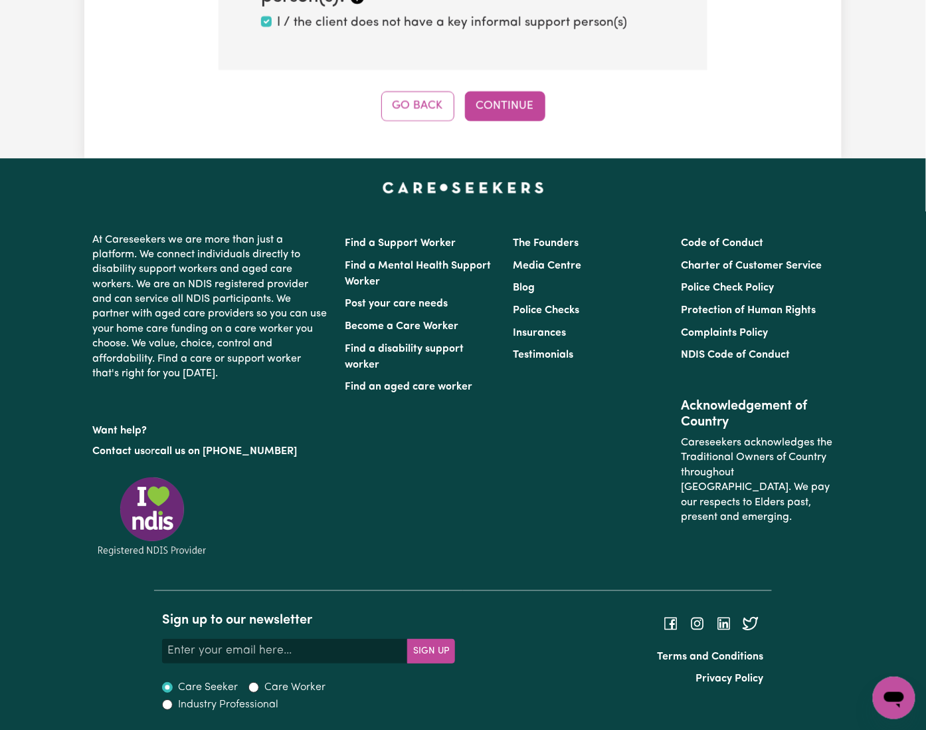
scroll to position [420, 0]
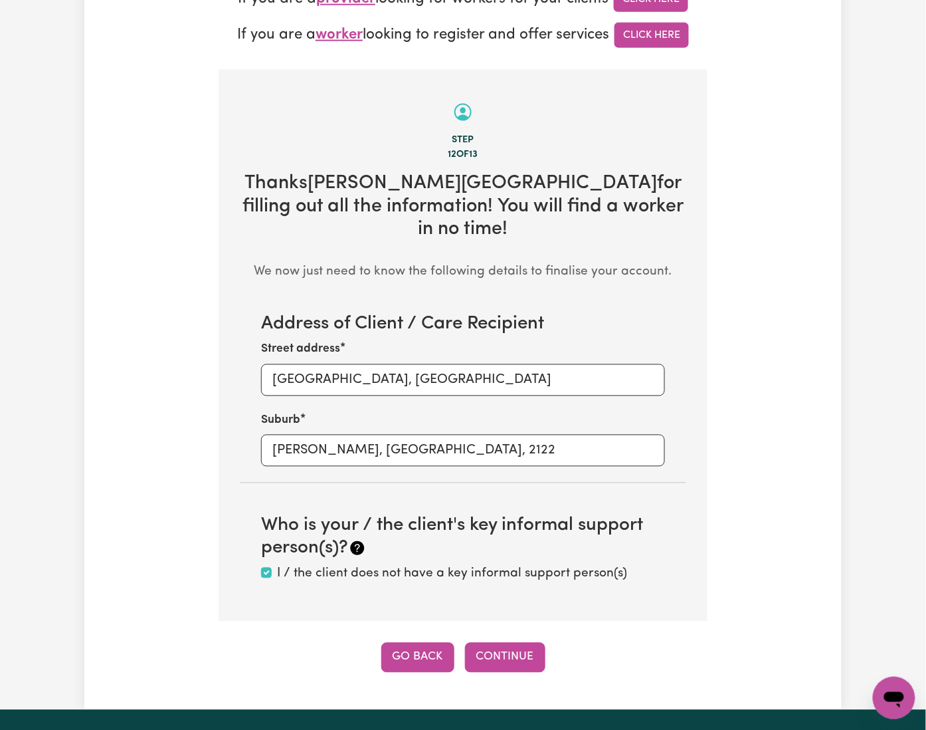
click at [399, 643] on button "Go Back" at bounding box center [417, 657] width 73 height 29
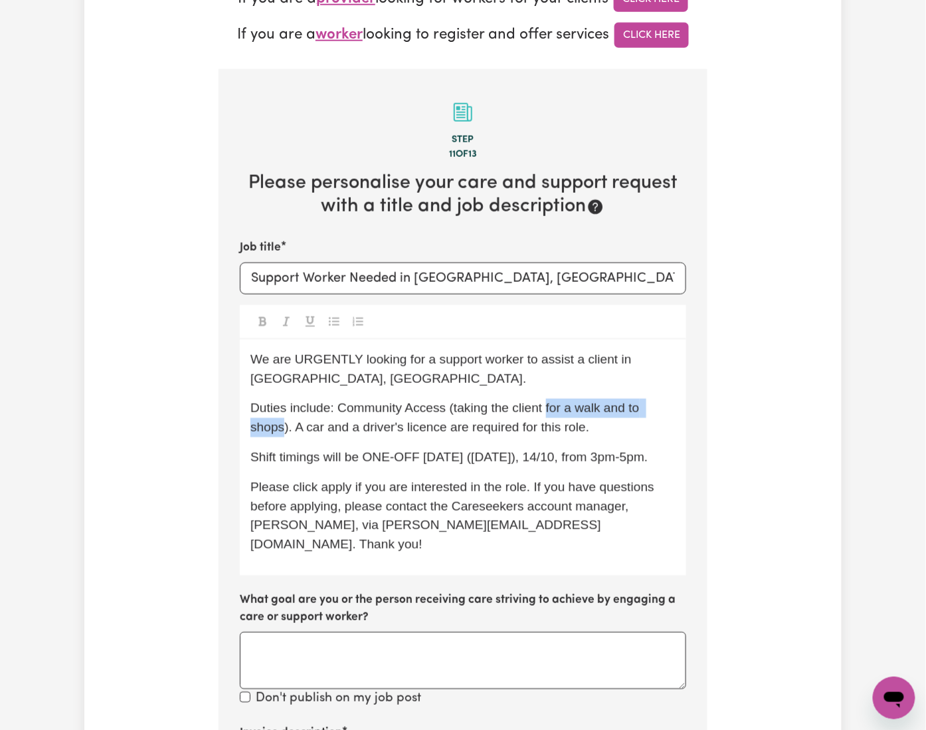
drag, startPoint x: 506, startPoint y: 320, endPoint x: 635, endPoint y: 320, distance: 128.9
click at [635, 401] on span "Duties include: Community Access (taking the client for a walk and to shops). A…" at bounding box center [447, 417] width 393 height 33
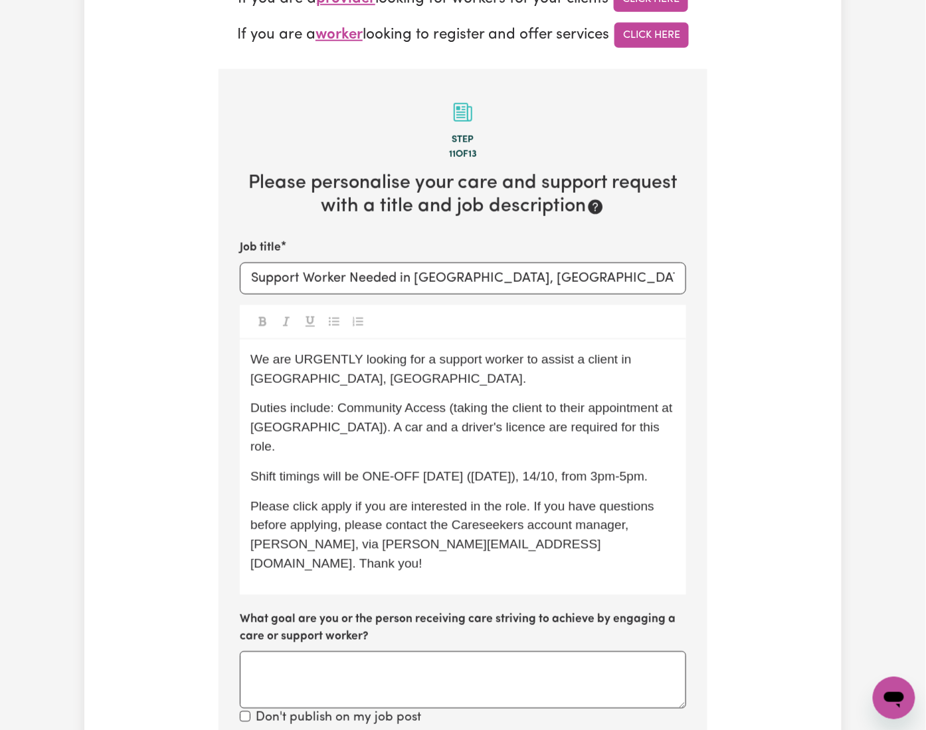
click at [415, 401] on span "Duties include: Community Access (taking the client to their appointment at [GE…" at bounding box center [464, 427] width 426 height 52
drag, startPoint x: 464, startPoint y: 319, endPoint x: 546, endPoint y: 319, distance: 82.4
click at [546, 401] on span "Duties include: Community Access (taking the client to their appointment at [GE…" at bounding box center [464, 427] width 426 height 52
click at [564, 399] on p "Duties include: Community Access (taking the client to their appointment at [GE…" at bounding box center [463, 427] width 425 height 57
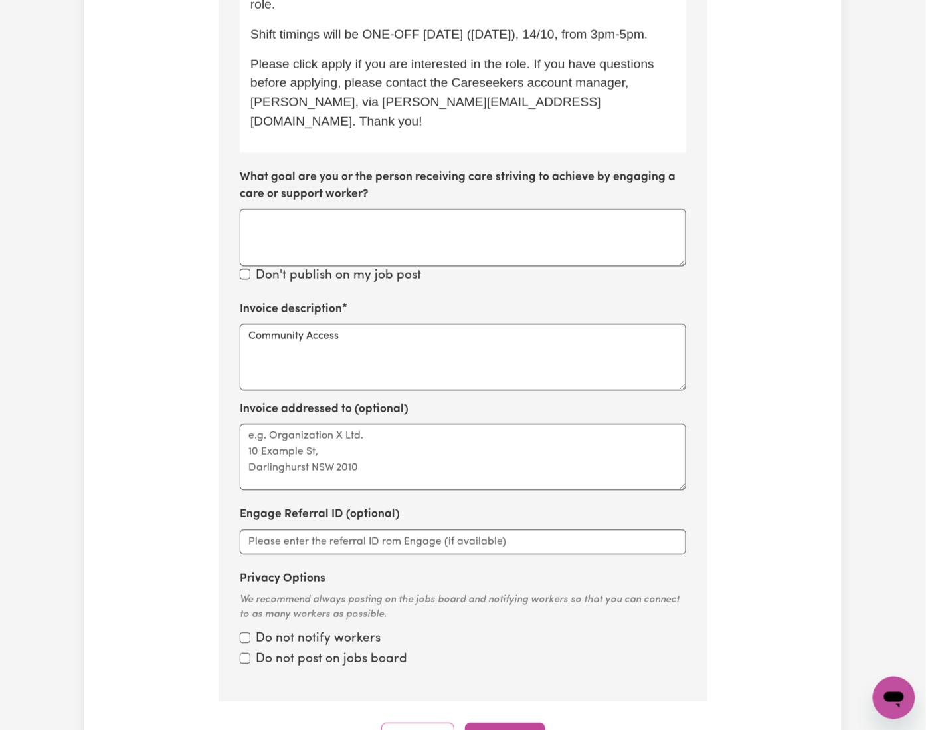
scroll to position [597, 0]
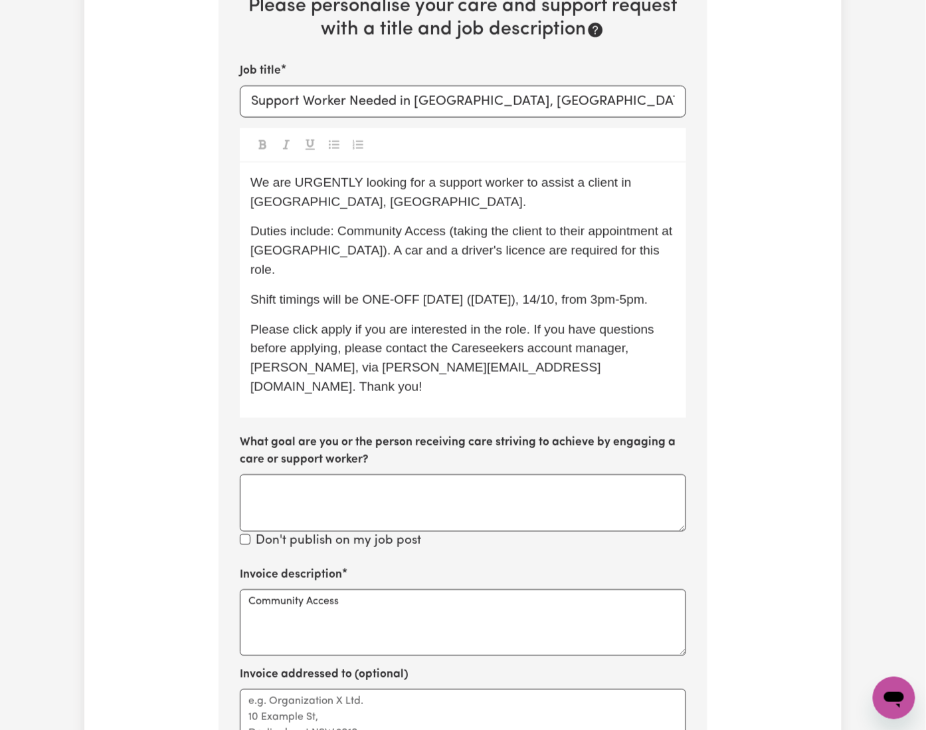
click at [445, 292] on span "Shift timings will be ONE-OFF [DATE] ([DATE]), 14/10, from 3pm-5pm." at bounding box center [450, 299] width 398 height 14
click at [258, 224] on span "Duties include: Community Access (taking the client to their appointment at [GE…" at bounding box center [464, 250] width 426 height 52
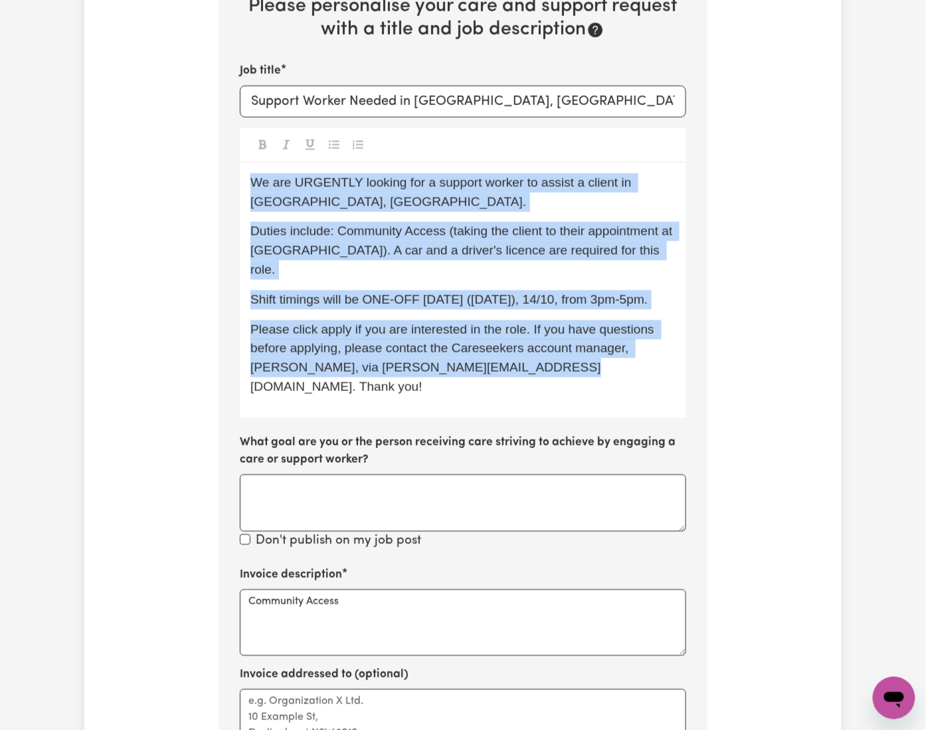
copy div "We are URGENTLY looking for a support worker to assist a client in [GEOGRAPHIC_…"
click at [474, 292] on span "Shift timings will be ONE-OFF [DATE] ([DATE]), 14/10, from 3pm-5pm." at bounding box center [450, 299] width 398 height 14
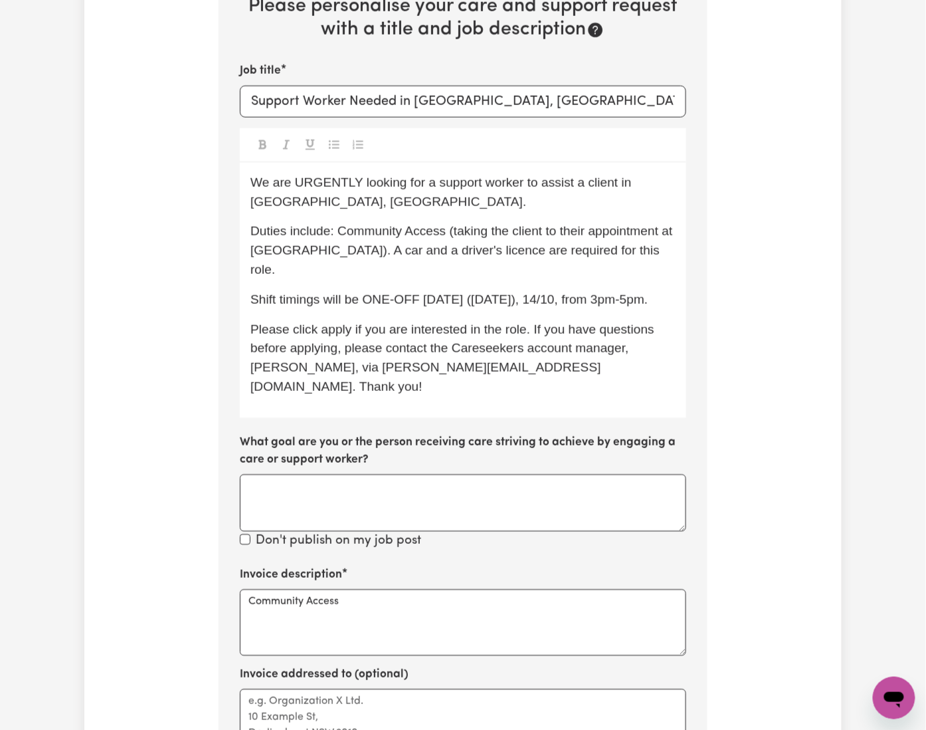
click at [631, 224] on span "Duties include: Community Access (taking the client to their appointment at [GE…" at bounding box center [464, 250] width 426 height 52
click at [290, 290] on p "Shift timings will be ONE-OFF [DATE] ([DATE]), 14/10, from 3pm-5pm." at bounding box center [463, 299] width 425 height 19
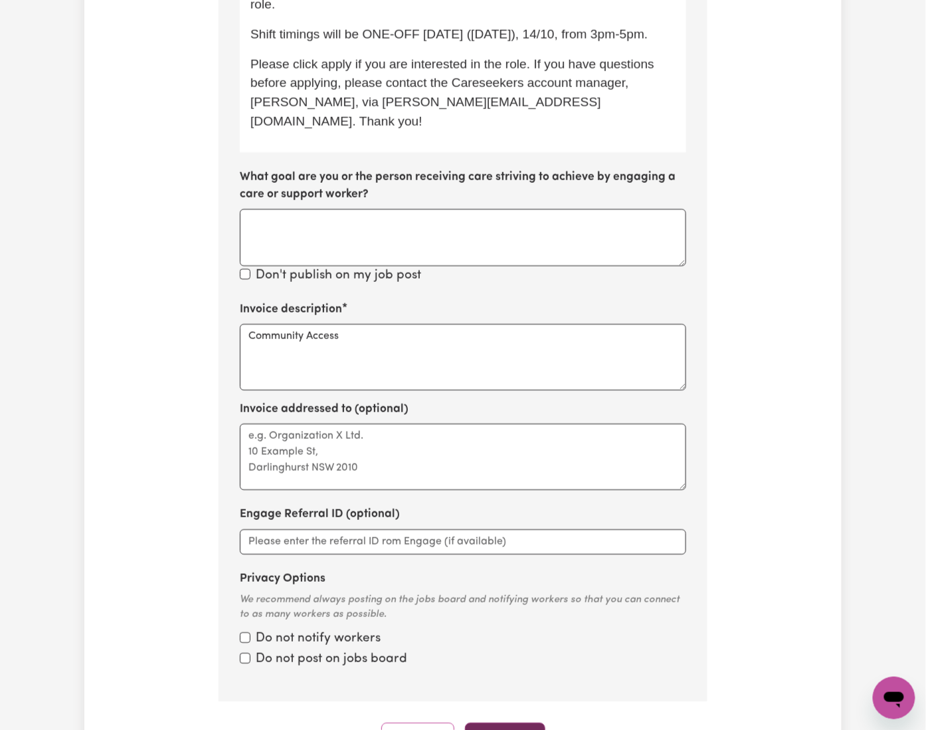
click at [508, 722] on button "Continue" at bounding box center [505, 736] width 80 height 29
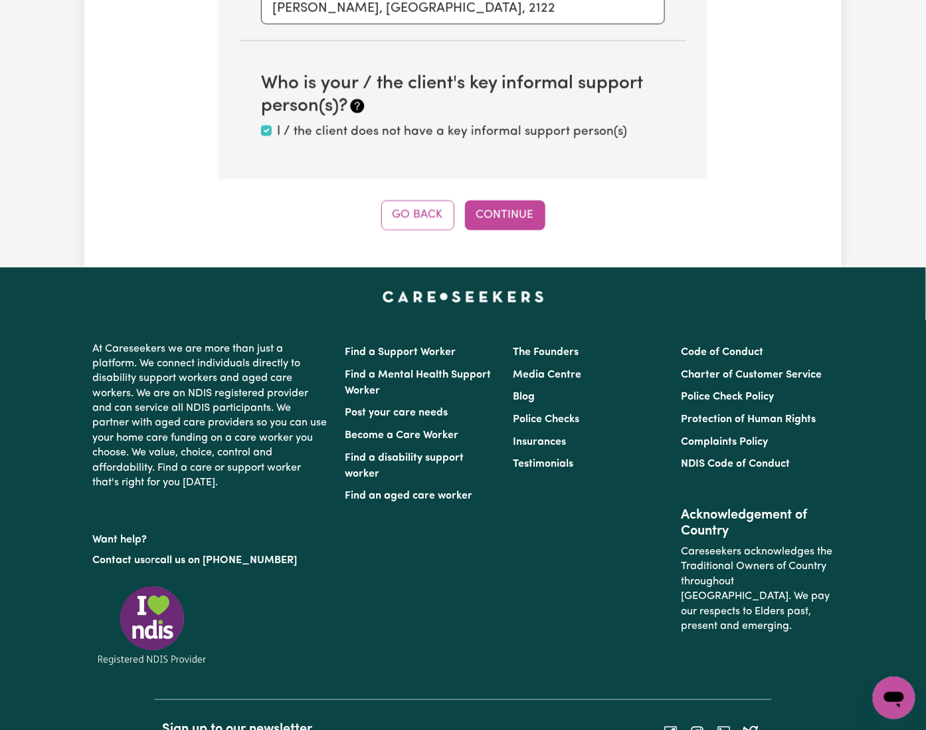
scroll to position [420, 0]
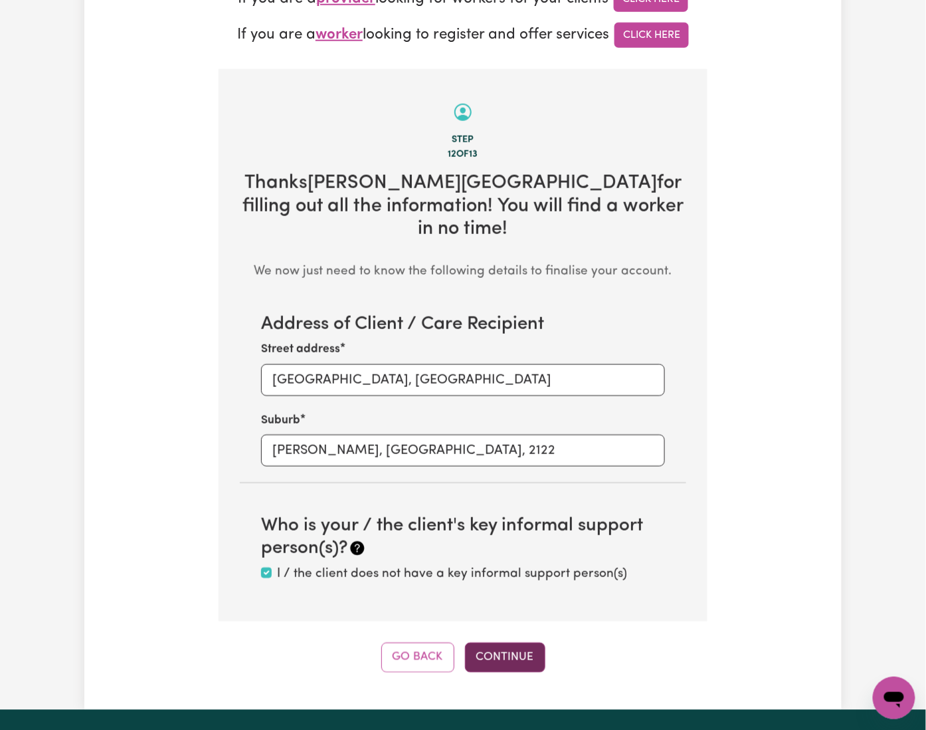
click at [506, 643] on button "Continue" at bounding box center [505, 657] width 80 height 29
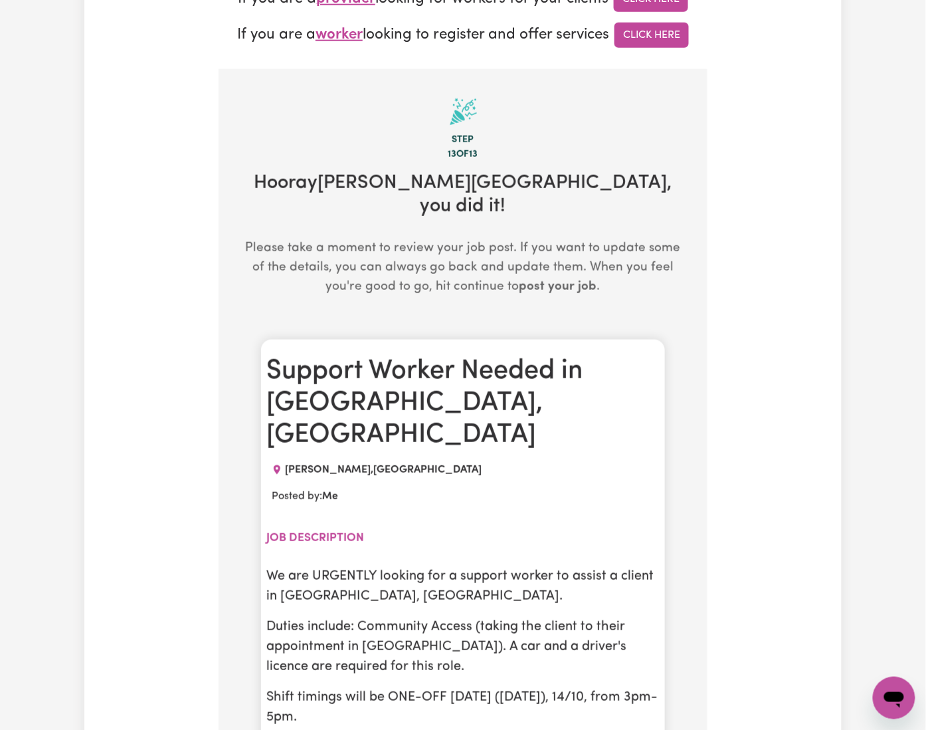
scroll to position [508, 0]
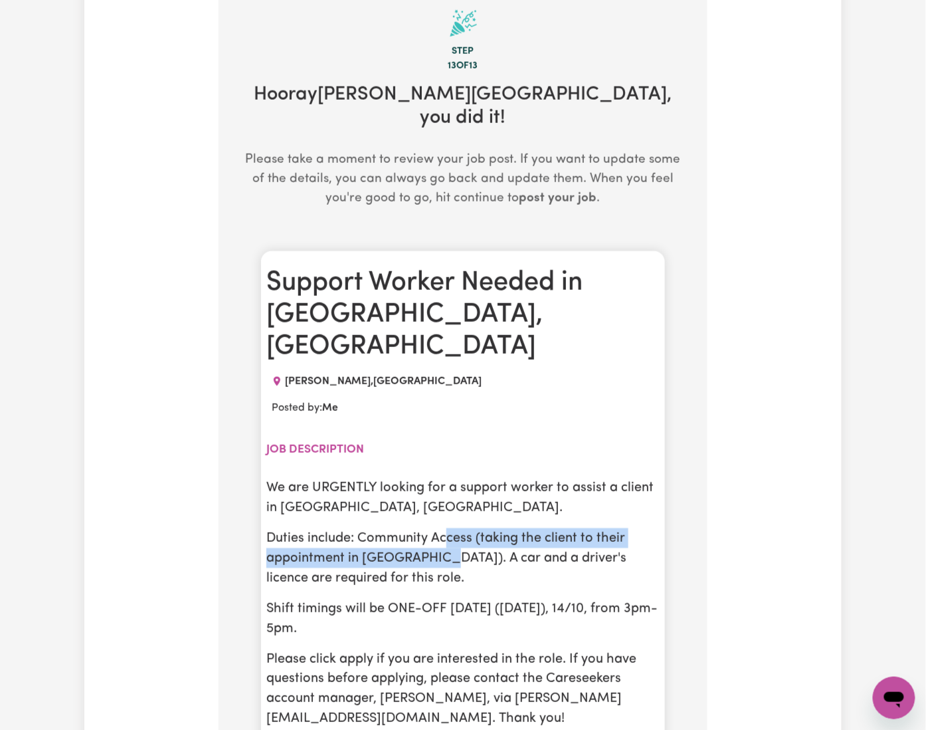
drag, startPoint x: 408, startPoint y: 408, endPoint x: 306, endPoint y: 439, distance: 106.8
click at [306, 528] on p "Duties include: Community Access (taking the client to their appointment in [GE…" at bounding box center [462, 558] width 393 height 60
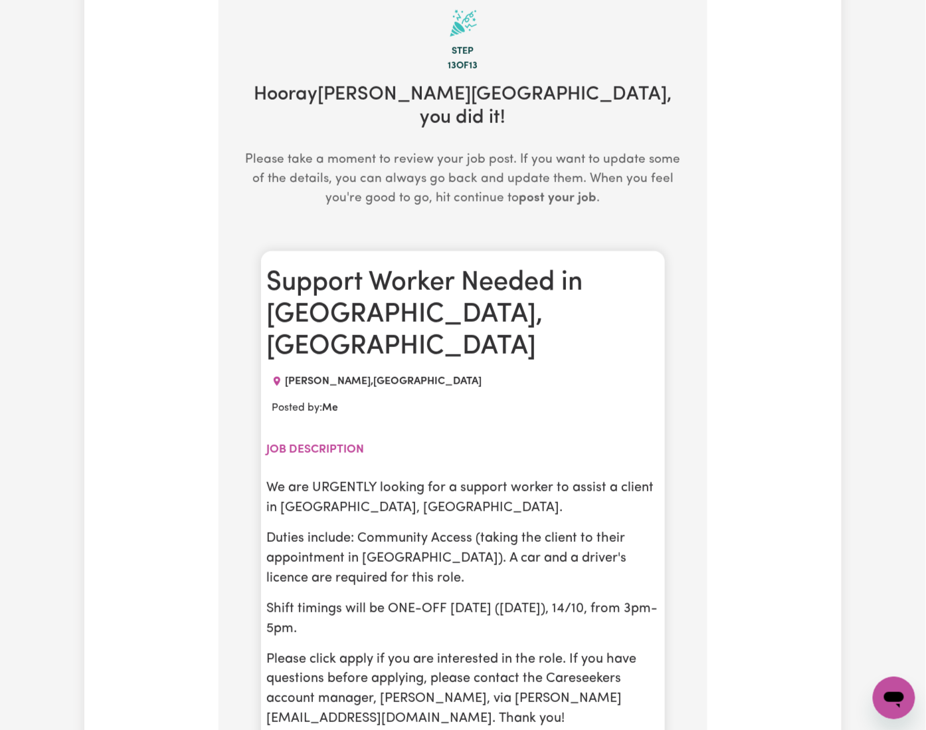
click at [371, 478] on div "We are URGENTLY looking for a support worker to assist a client in [GEOGRAPHIC_…" at bounding box center [462, 603] width 393 height 251
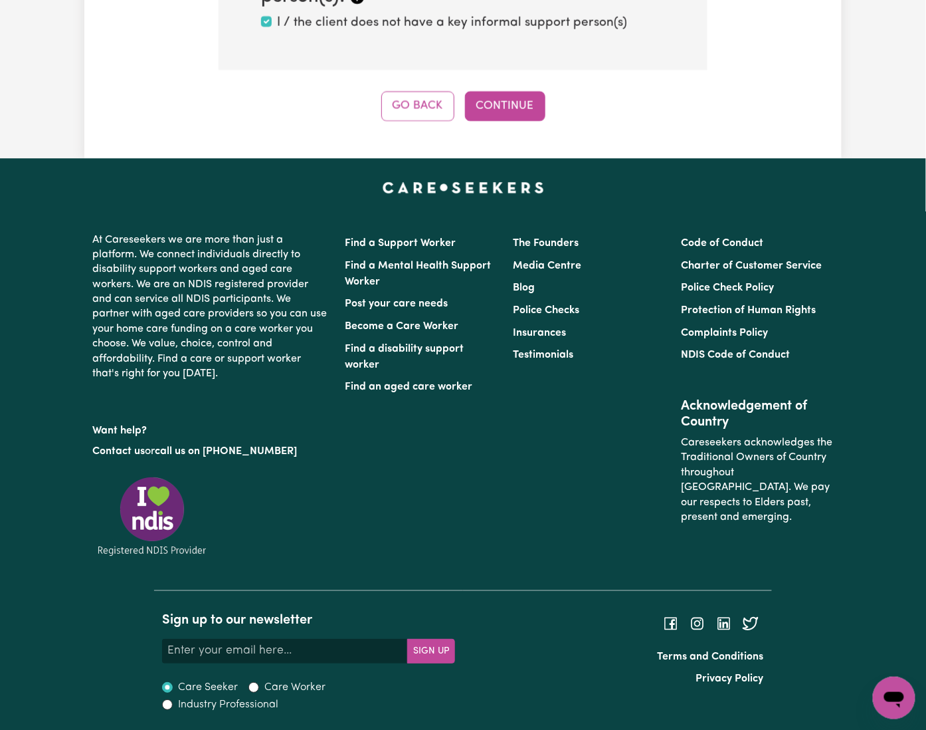
scroll to position [420, 0]
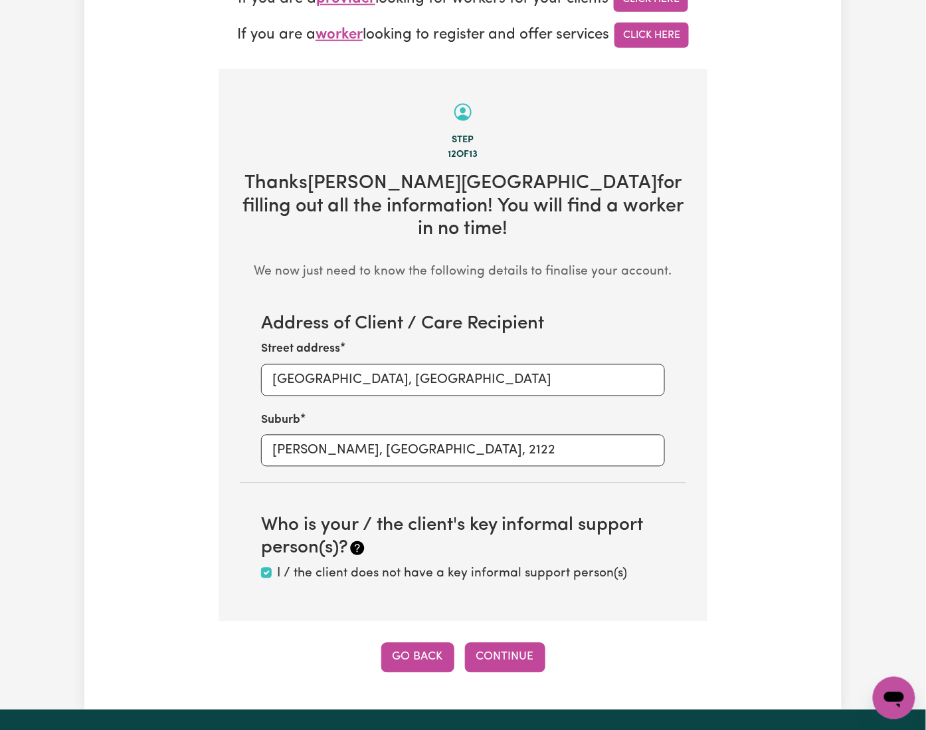
drag, startPoint x: 397, startPoint y: 587, endPoint x: 397, endPoint y: 575, distance: 12.0
click at [397, 575] on div "Tell us your care and support requirements Welcome to Careseekers. We are excit…" at bounding box center [463, 176] width 758 height 1066
click at [397, 643] on button "Go Back" at bounding box center [417, 657] width 73 height 29
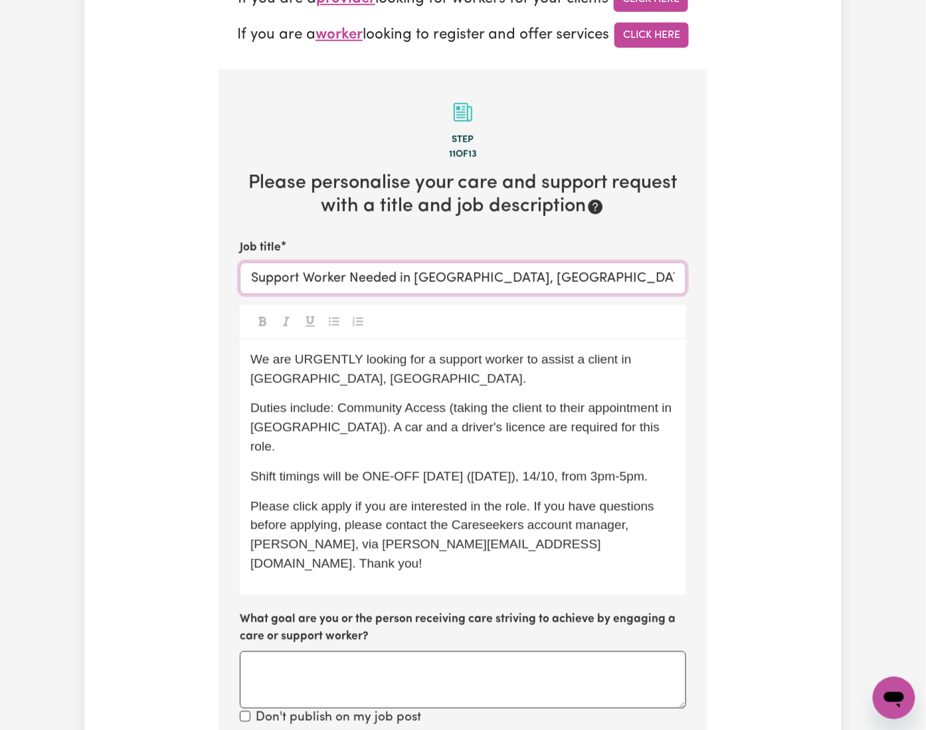
drag, startPoint x: 376, startPoint y: 206, endPoint x: 437, endPoint y: 199, distance: 60.8
click at [437, 262] on input "Support Worker Needed in [GEOGRAPHIC_DATA], [GEOGRAPHIC_DATA]" at bounding box center [463, 278] width 447 height 32
click at [593, 352] on span "We are URGENTLY looking for a support worker to assist a client in [GEOGRAPHIC_…" at bounding box center [443, 368] width 385 height 33
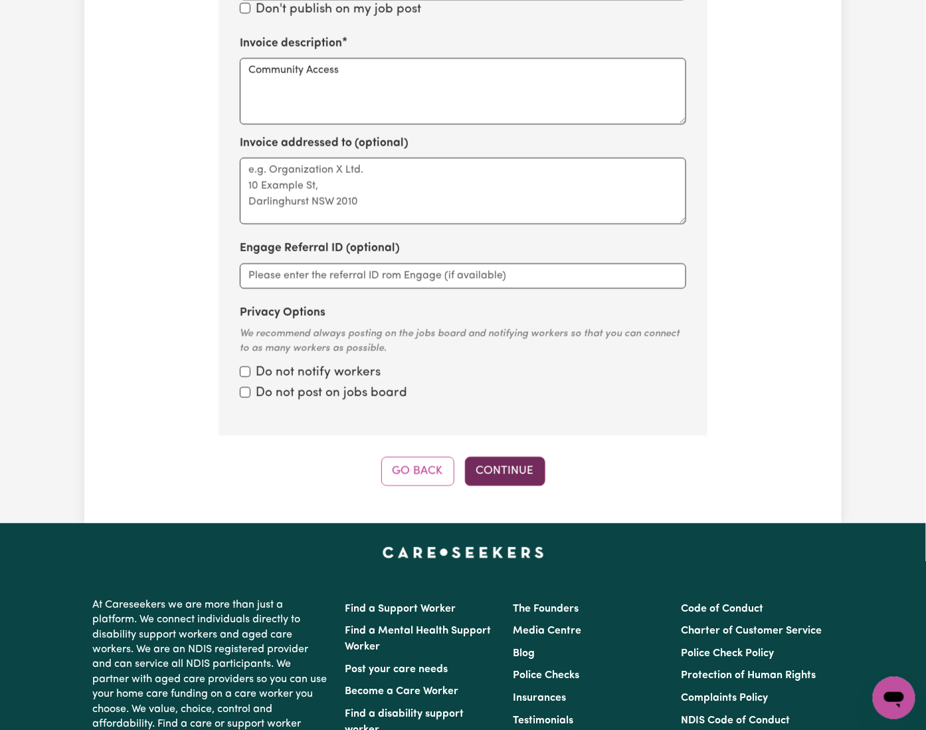
click at [501, 457] on button "Continue" at bounding box center [505, 471] width 80 height 29
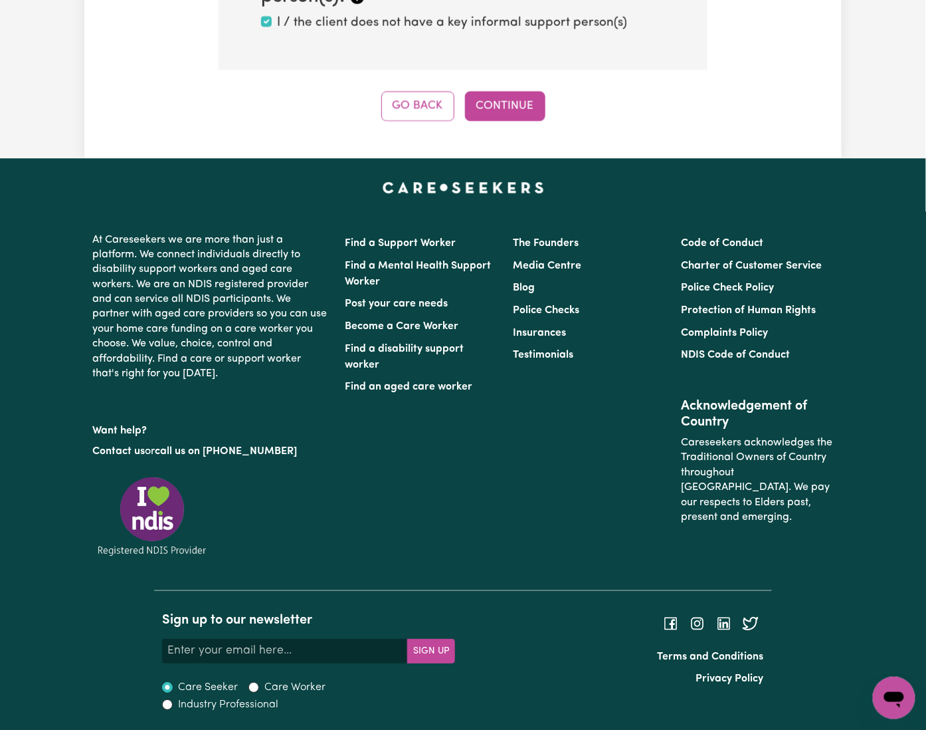
scroll to position [420, 0]
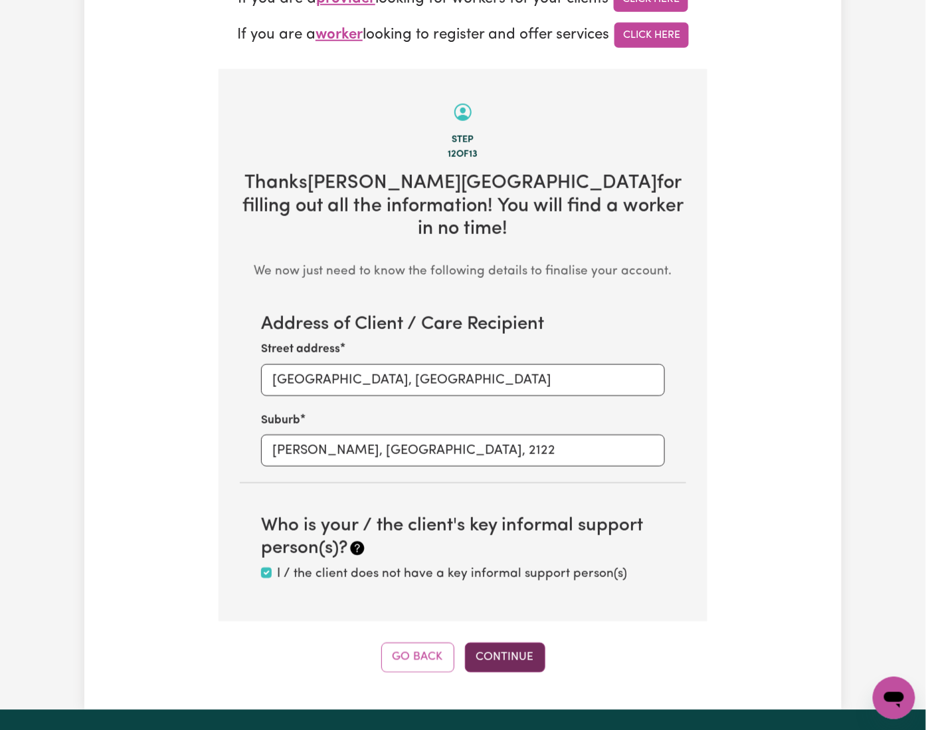
click at [514, 643] on button "Continue" at bounding box center [505, 657] width 80 height 29
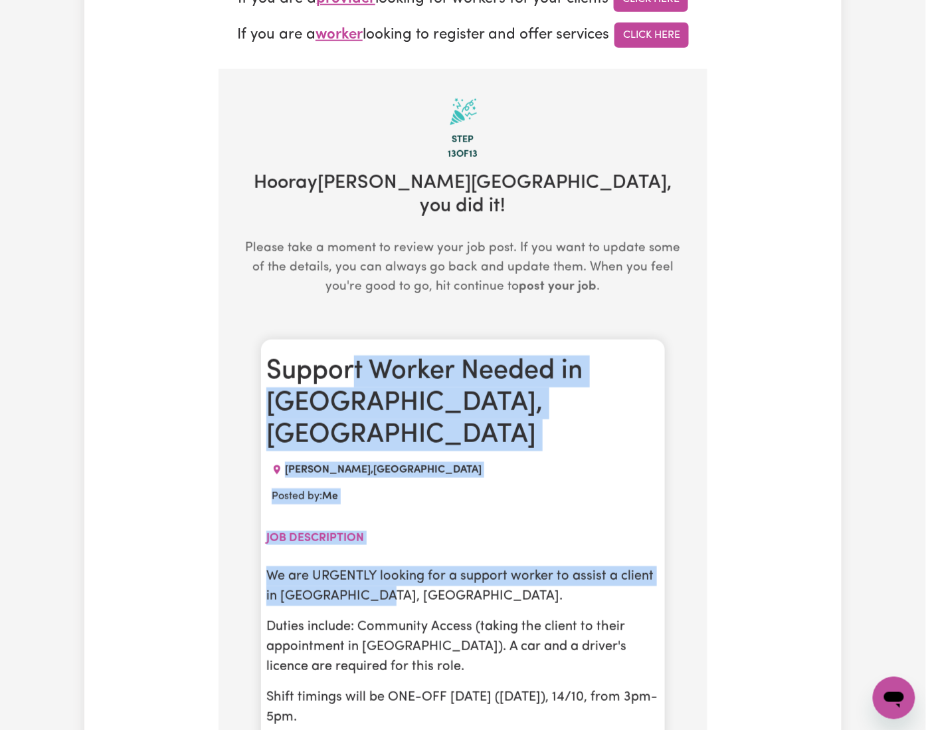
drag, startPoint x: 312, startPoint y: 278, endPoint x: 423, endPoint y: 463, distance: 216.4
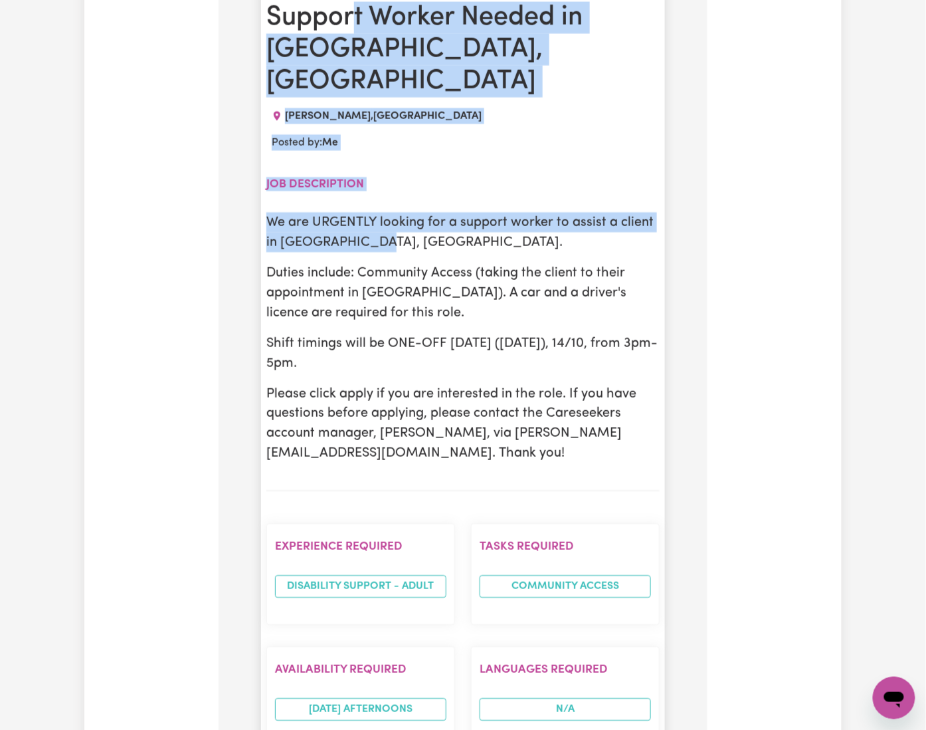
scroll to position [1128, 0]
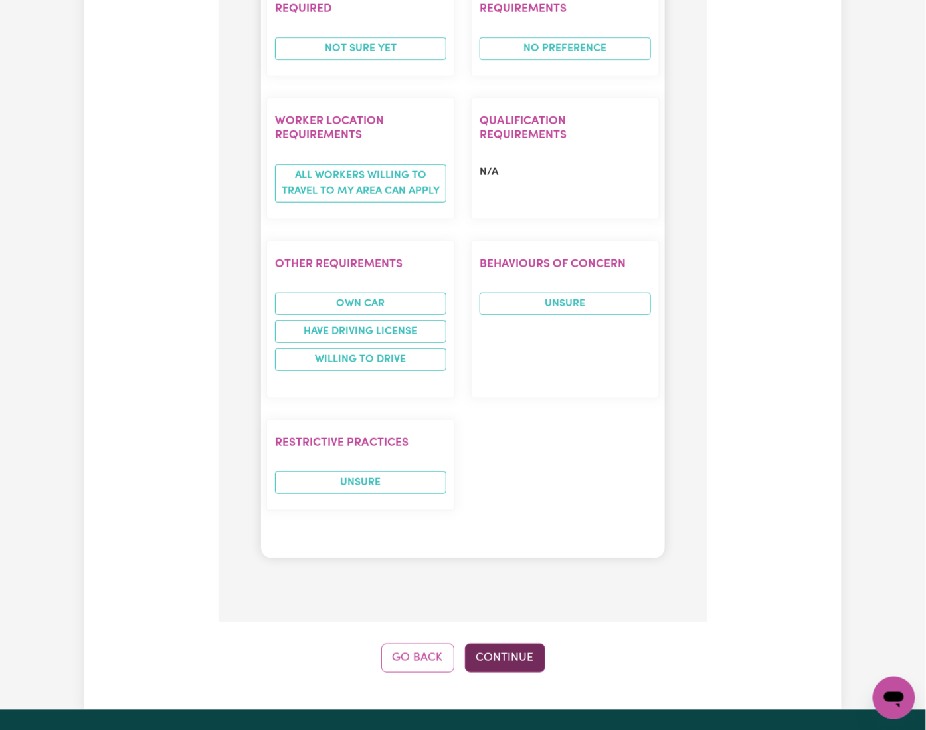
click at [530, 643] on button "Continue" at bounding box center [505, 657] width 80 height 29
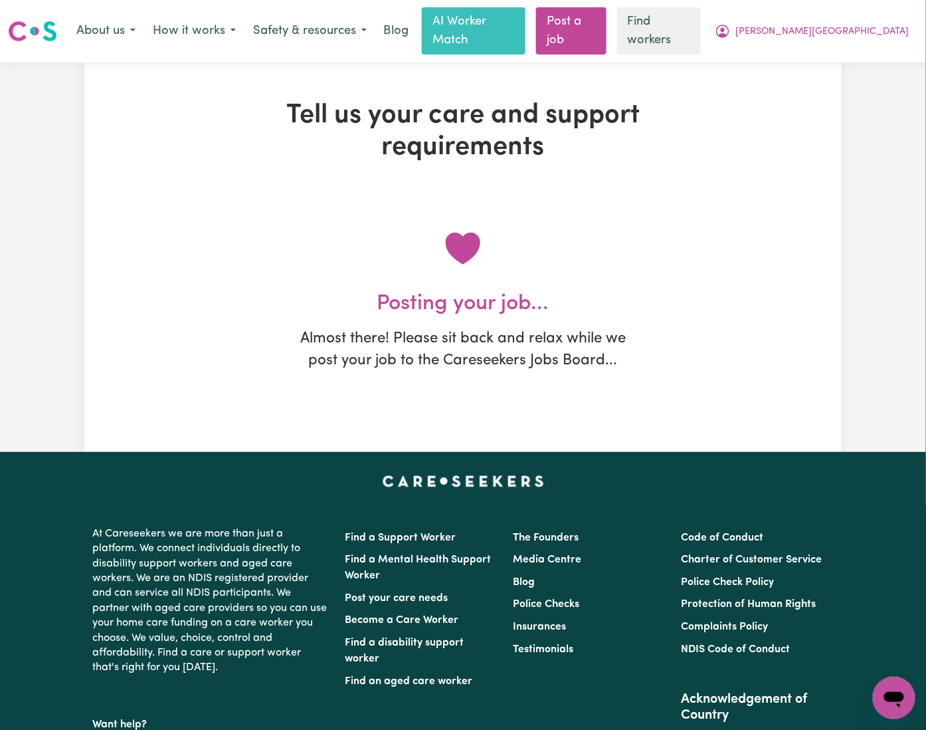
scroll to position [0, 0]
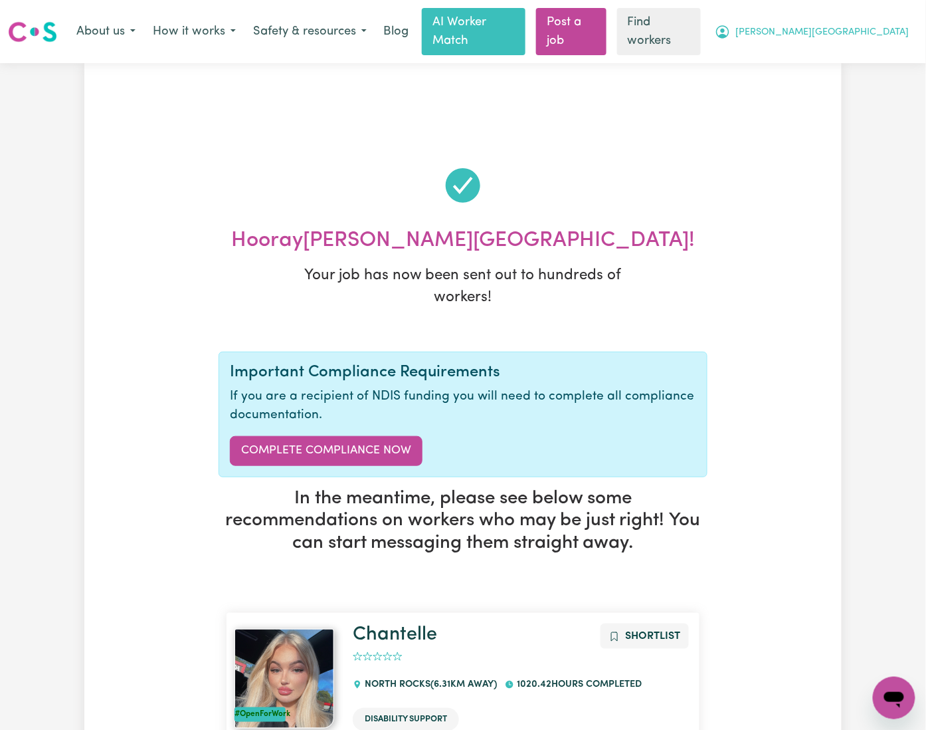
click at [864, 25] on span "[PERSON_NAME][GEOGRAPHIC_DATA]" at bounding box center [822, 32] width 173 height 15
click at [847, 52] on link "My Dashboard" at bounding box center [865, 59] width 105 height 25
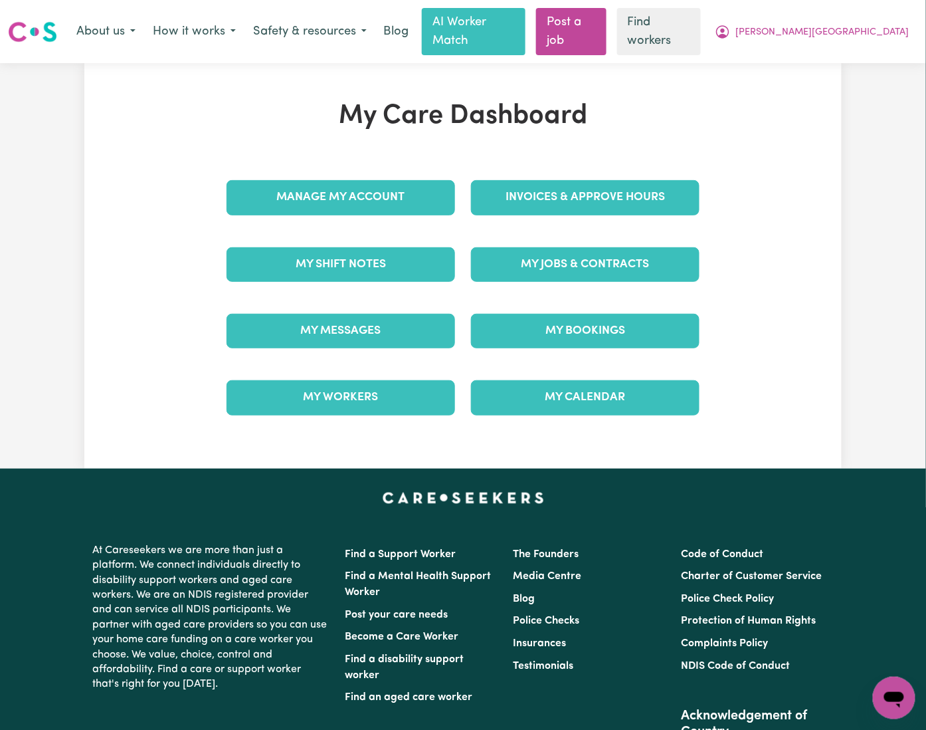
click at [334, 203] on div "Manage My Account" at bounding box center [341, 197] width 245 height 66
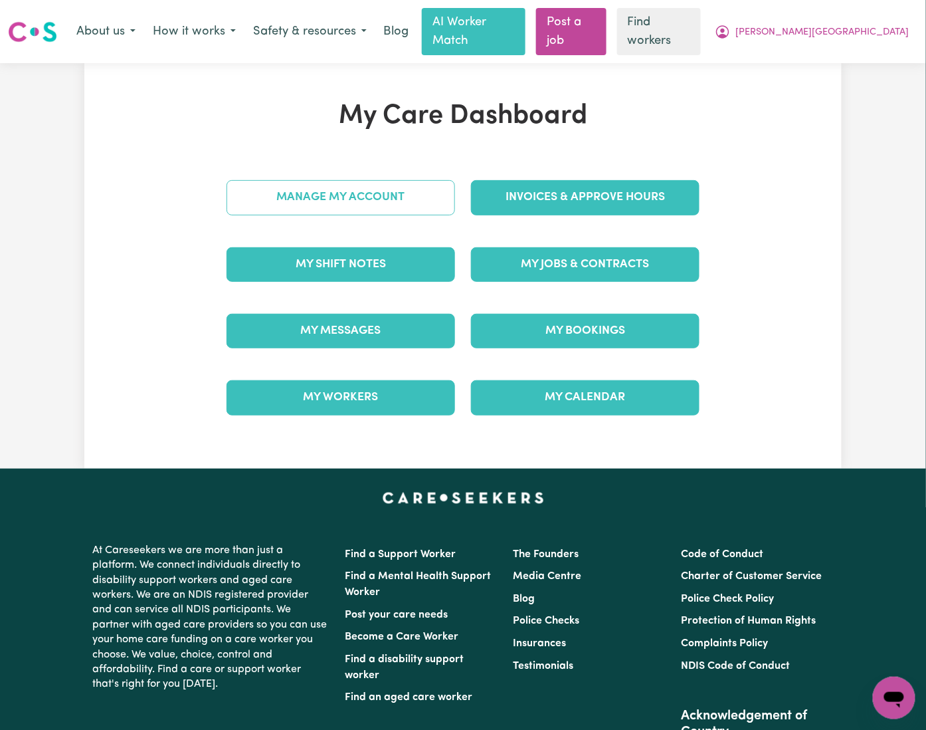
click at [340, 187] on link "Manage My Account" at bounding box center [341, 197] width 229 height 35
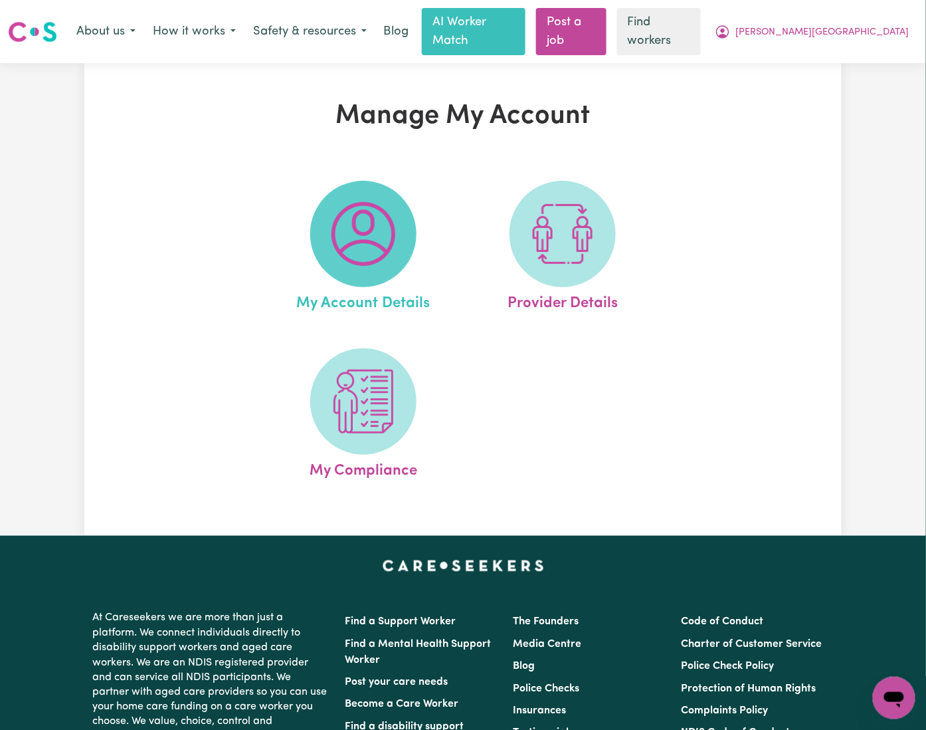
click at [328, 222] on span at bounding box center [363, 234] width 106 height 106
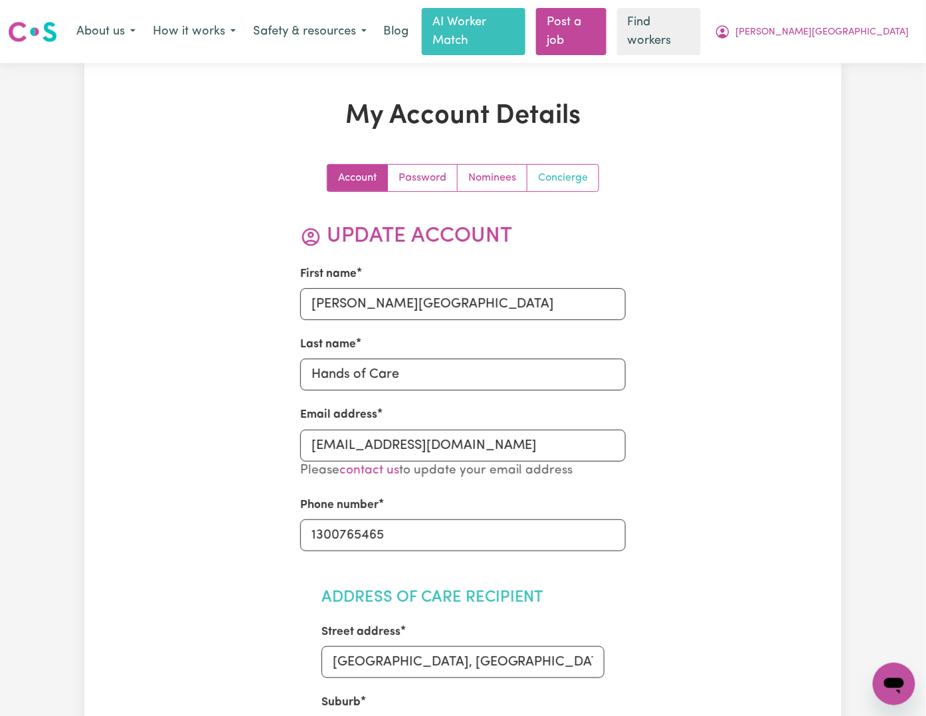
click at [561, 165] on link "Concierge" at bounding box center [563, 178] width 71 height 27
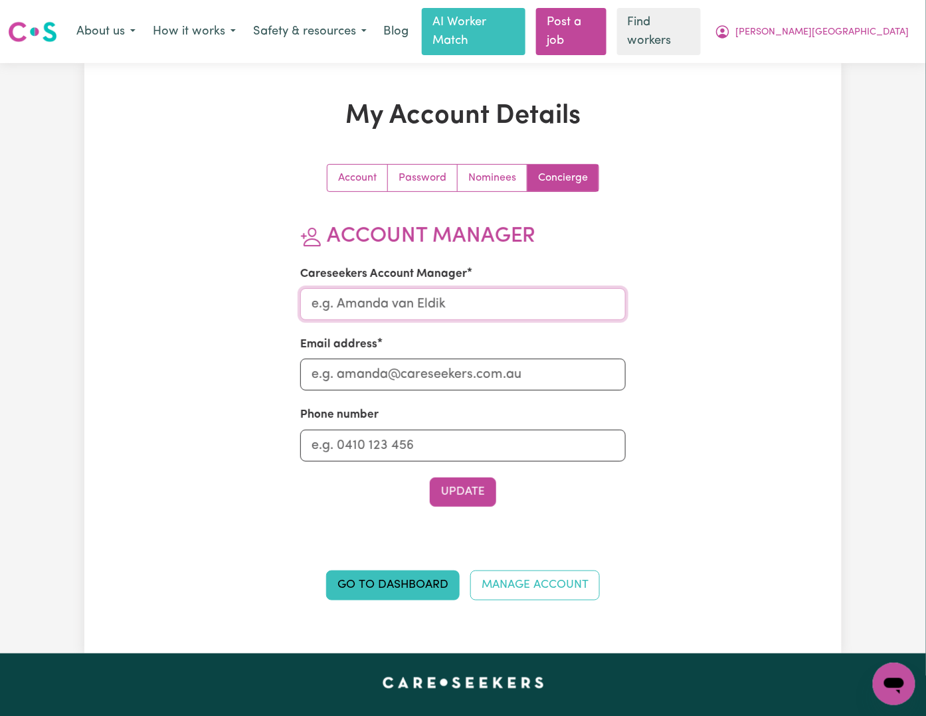
click at [405, 296] on input "Careseekers Account Manager" at bounding box center [463, 304] width 326 height 32
type input "[PERSON_NAME]"
click at [399, 359] on input "Email address" at bounding box center [463, 375] width 326 height 32
type input "[PERSON_NAME][EMAIL_ADDRESS][DOMAIN_NAME]"
click at [399, 430] on input "Phone number" at bounding box center [463, 446] width 326 height 32
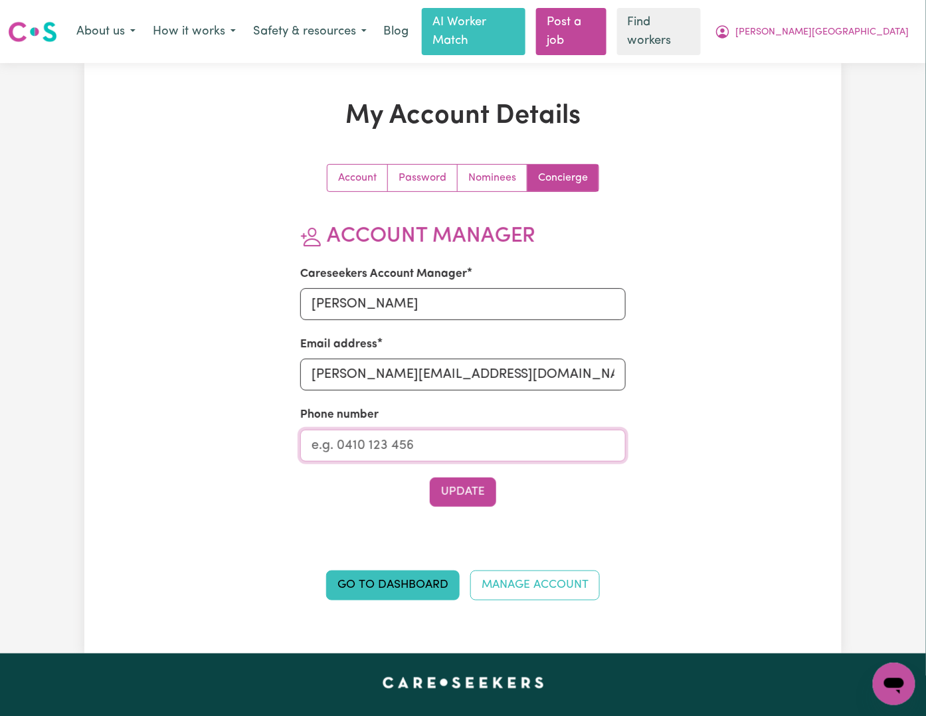
type input "1300765465"
click at [429, 478] on div "Update" at bounding box center [463, 492] width 326 height 29
click at [452, 484] on button "Update" at bounding box center [463, 492] width 66 height 29
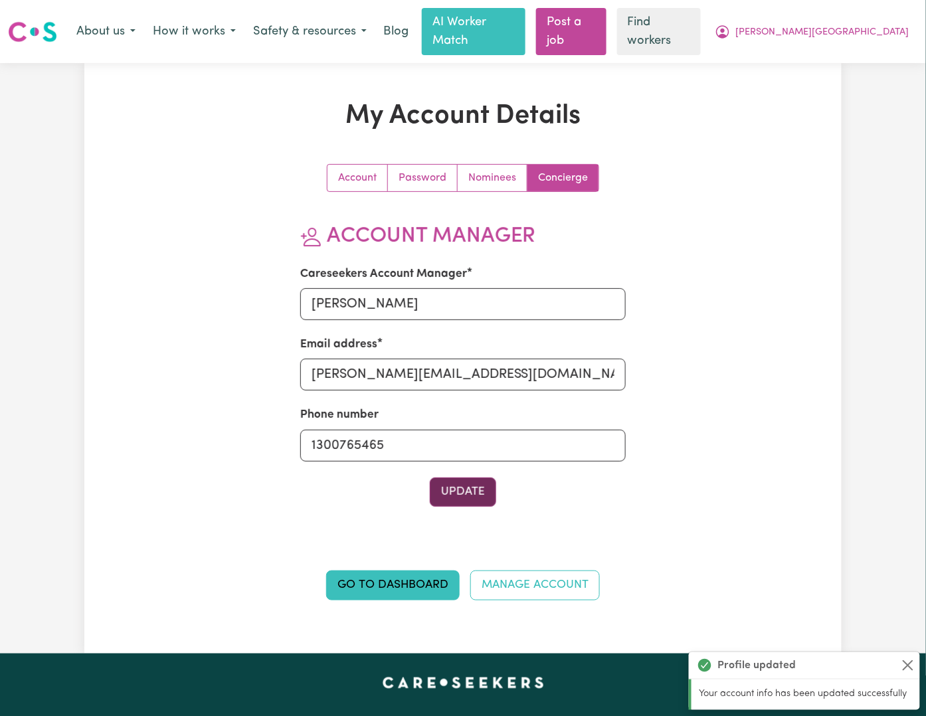
click at [464, 478] on button "Update" at bounding box center [463, 492] width 66 height 29
click at [328, 182] on div "Account Password Nominees Concierge Account Manager Careseekers Account Manager…" at bounding box center [463, 346] width 326 height 364
click at [335, 171] on link "Account" at bounding box center [358, 178] width 60 height 27
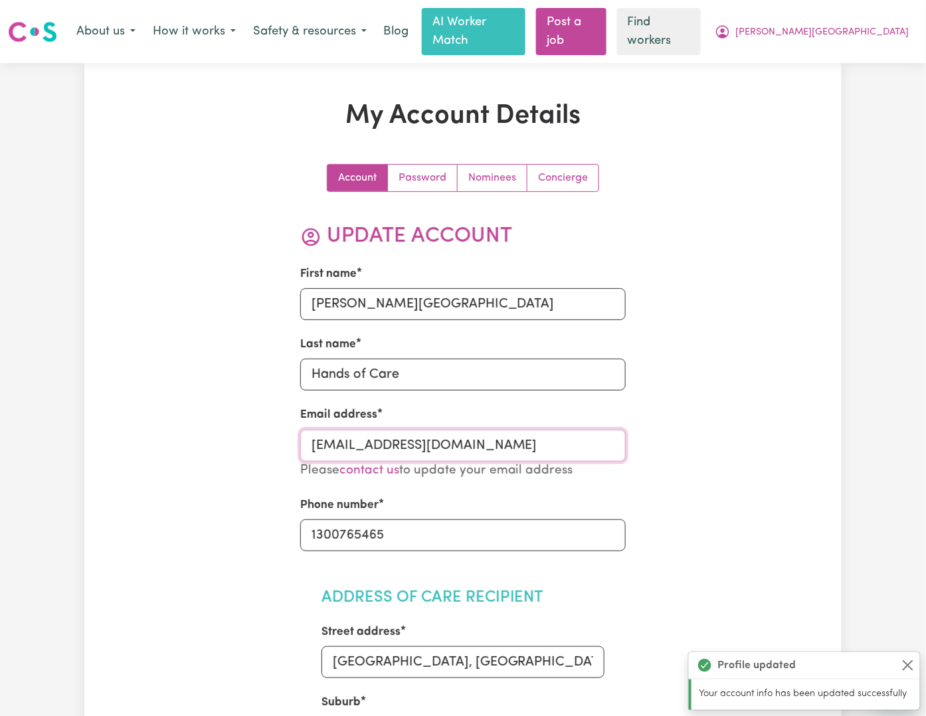
click at [323, 430] on input "[EMAIL_ADDRESS][DOMAIN_NAME]" at bounding box center [463, 446] width 326 height 32
click at [548, 167] on link "Concierge" at bounding box center [563, 178] width 71 height 27
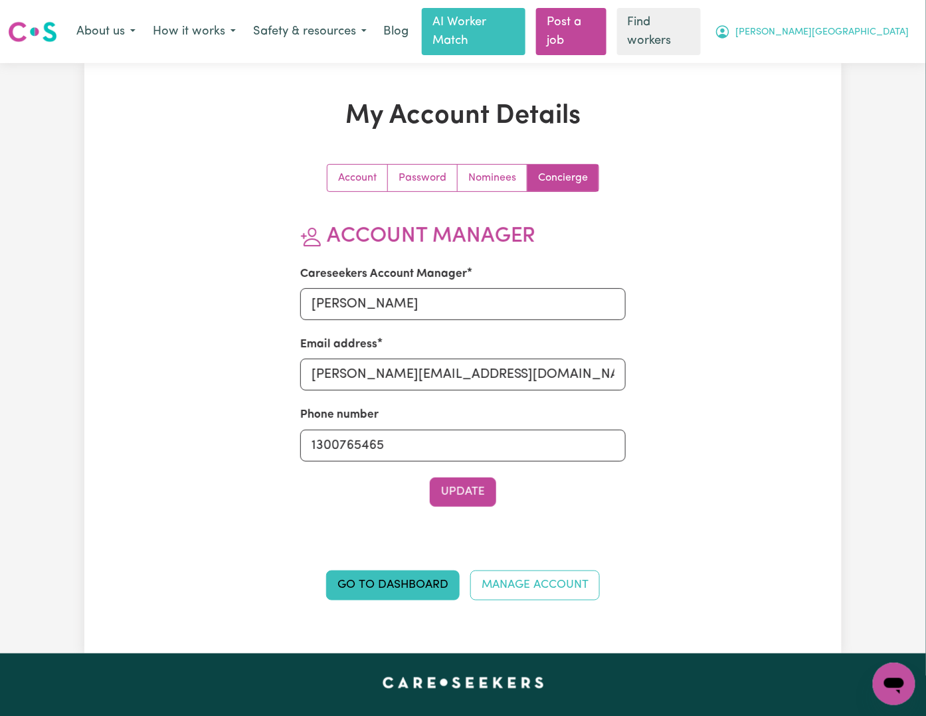
click at [839, 32] on button "[PERSON_NAME][GEOGRAPHIC_DATA]" at bounding box center [812, 32] width 212 height 28
click at [833, 56] on link "My Dashboard" at bounding box center [865, 59] width 105 height 25
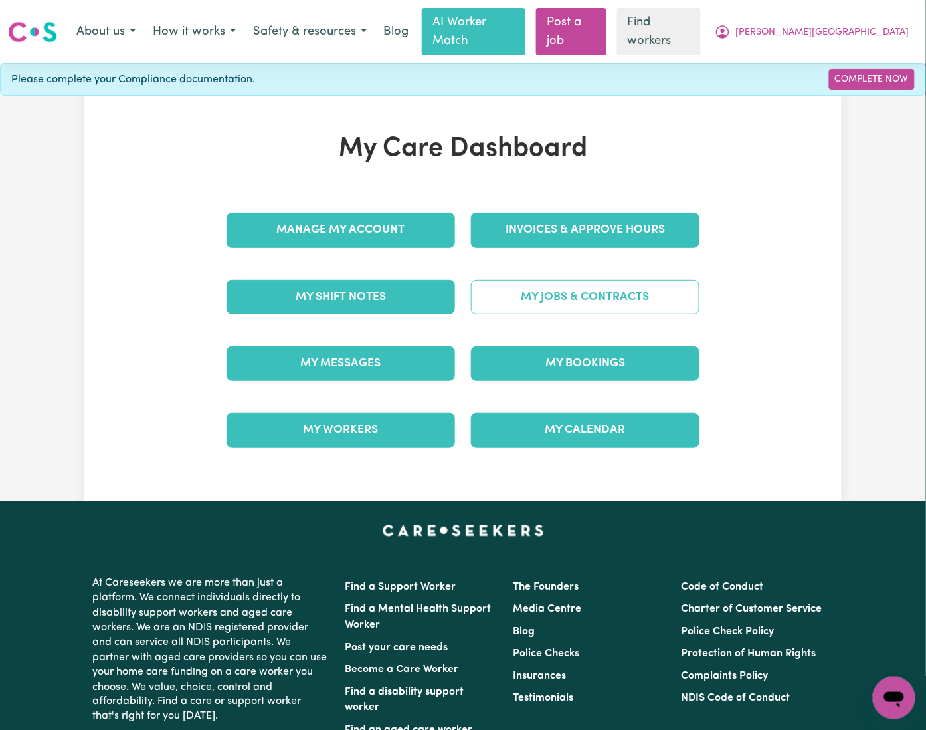
click at [587, 296] on link "My Jobs & Contracts" at bounding box center [585, 297] width 229 height 35
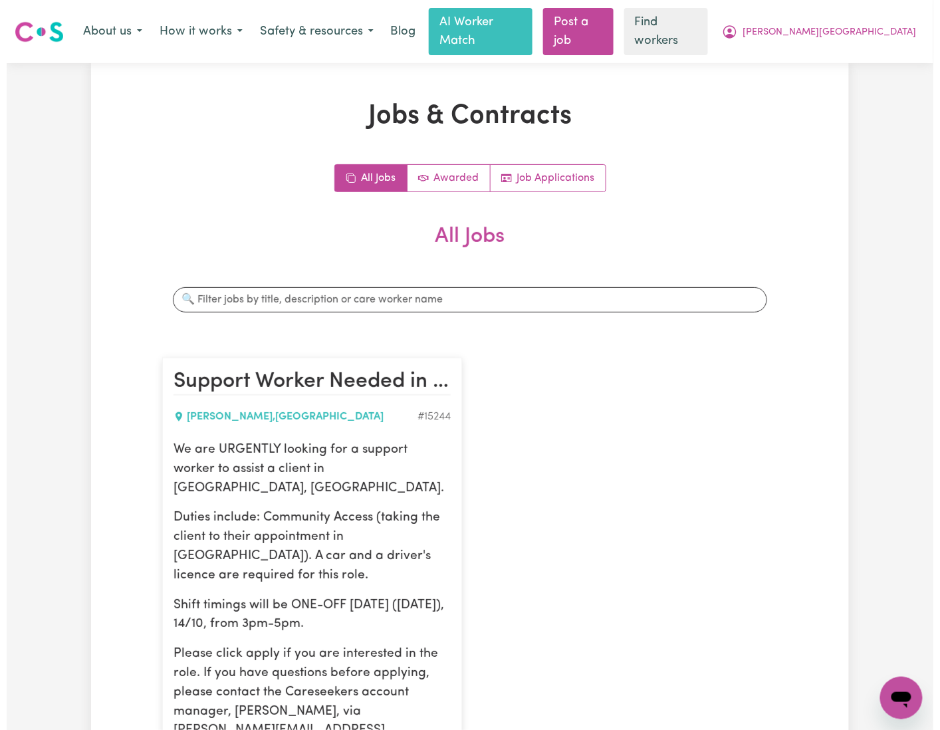
scroll to position [177, 0]
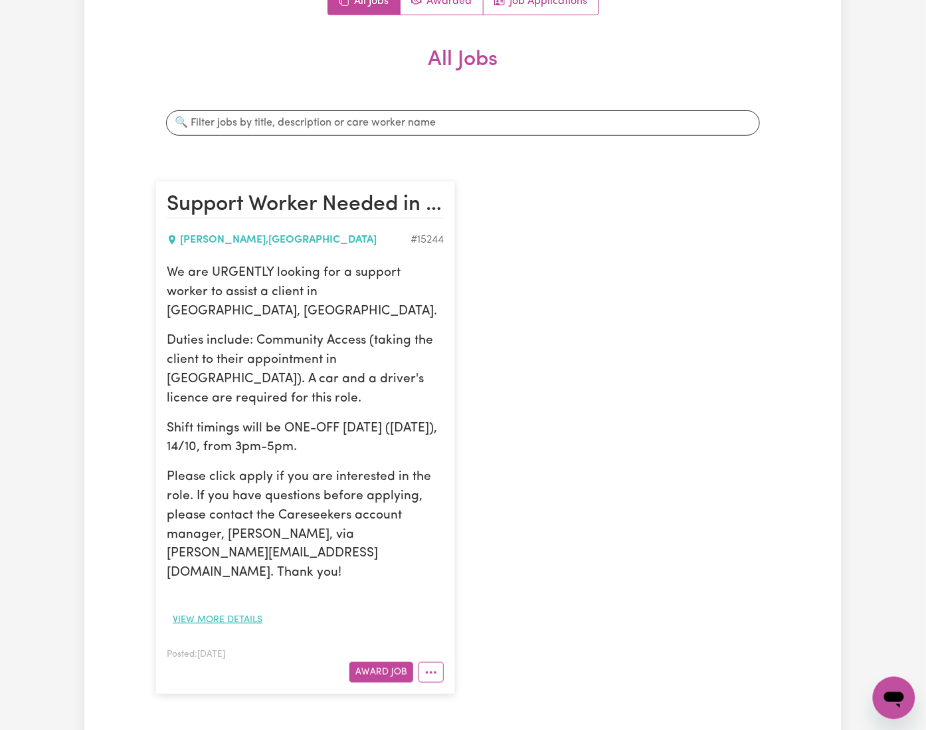
click at [167, 609] on button "View more details" at bounding box center [218, 619] width 102 height 21
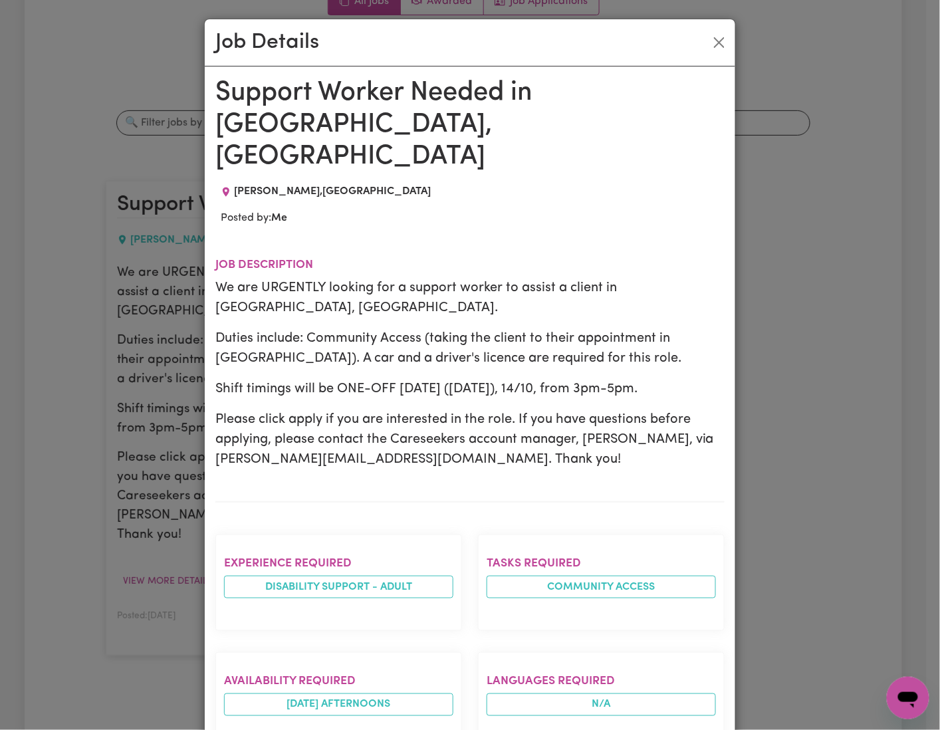
drag, startPoint x: 209, startPoint y: 253, endPoint x: 679, endPoint y: 330, distance: 476.8
click at [679, 330] on div "We are URGENTLY looking for a support worker to assist a client in [GEOGRAPHIC_…" at bounding box center [469, 373] width 509 height 191
copy div "We are URGENTLY looking for a support worker to assist a client in [GEOGRAPHIC_…"
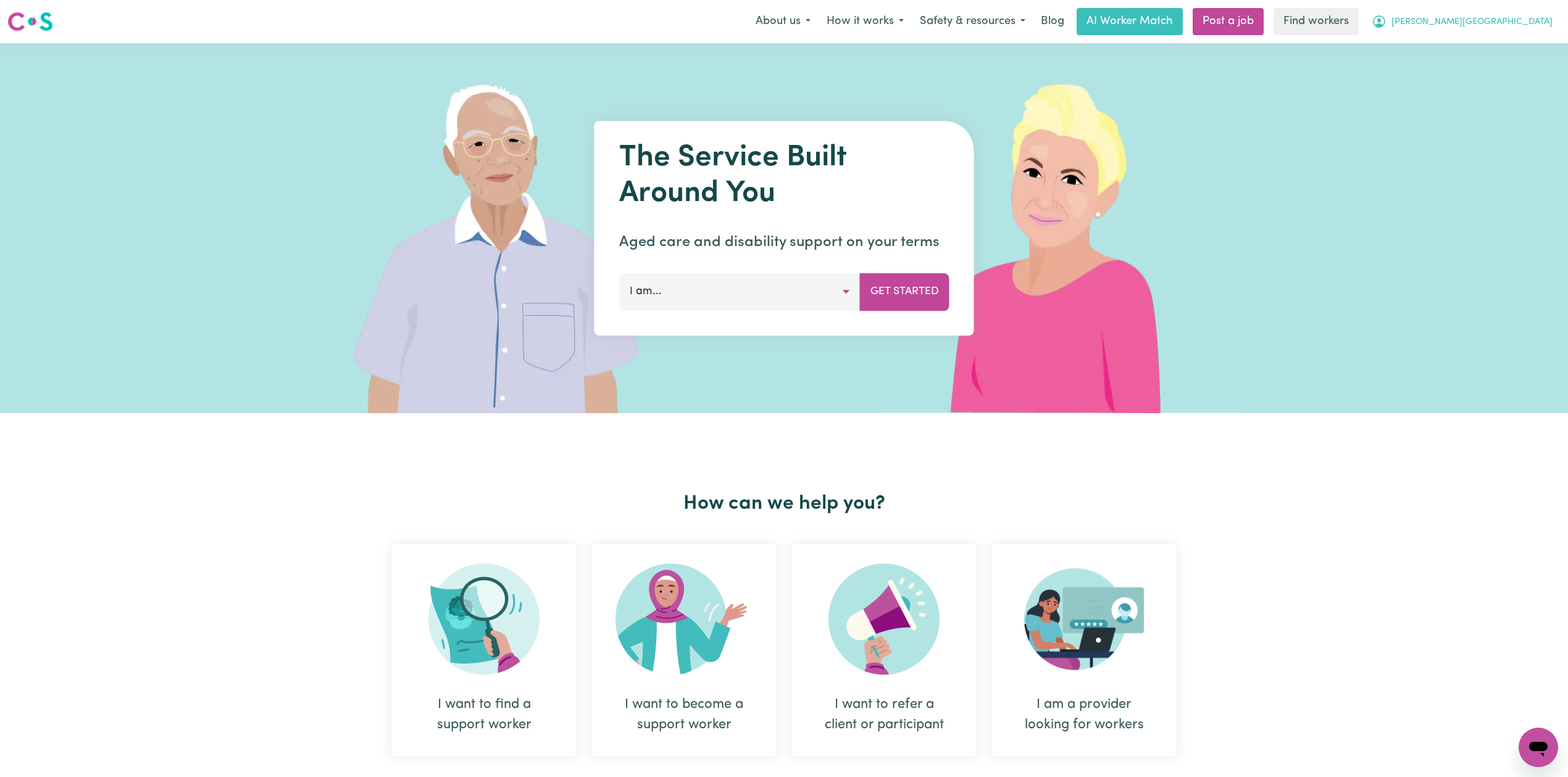
click at [1468, 23] on span "[PERSON_NAME][GEOGRAPHIC_DATA]" at bounding box center [1471, 22] width 161 height 14
click at [1467, 67] on link "Logout" at bounding box center [1510, 71] width 98 height 23
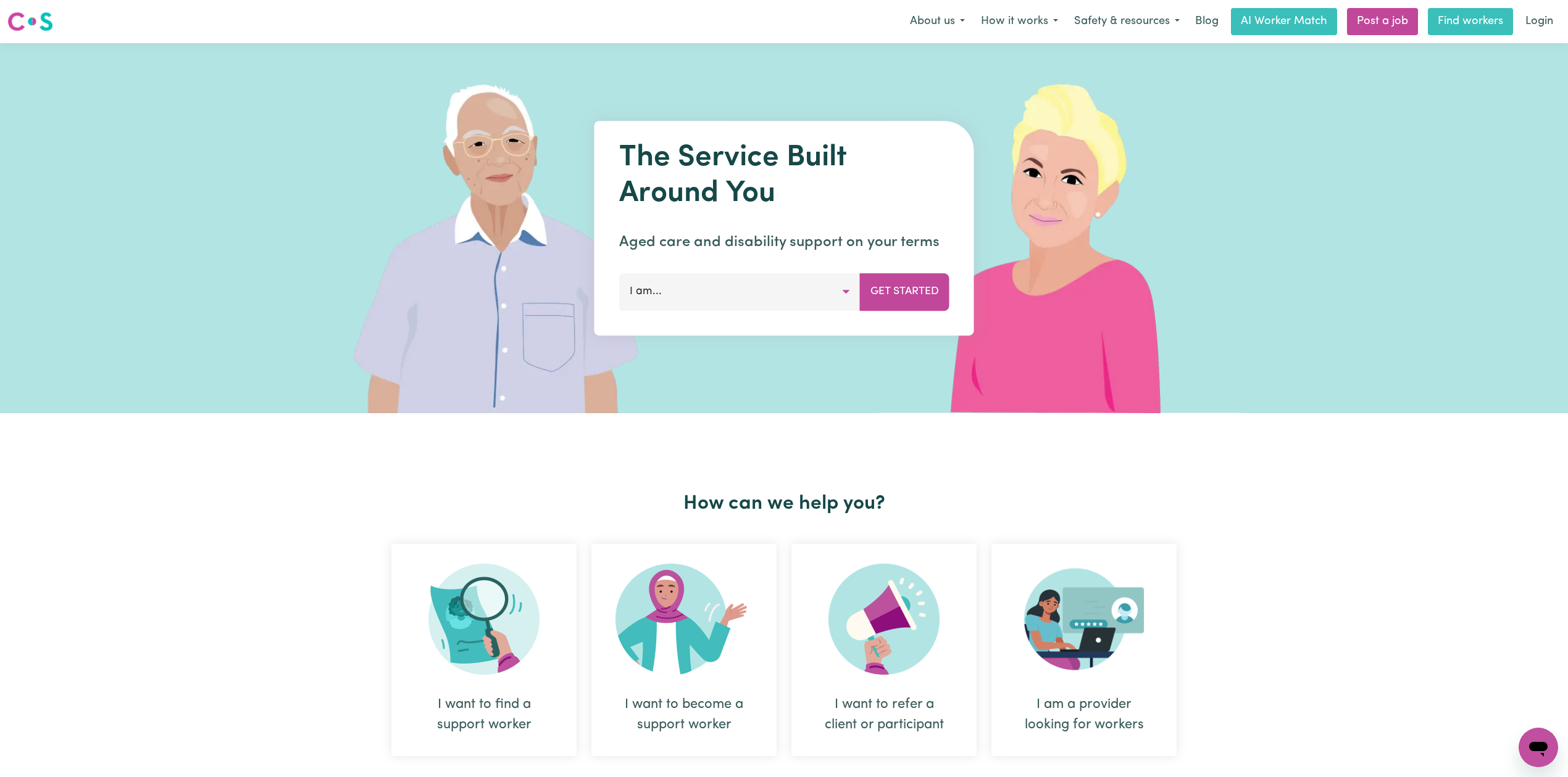
click at [1490, 20] on link "Find workers" at bounding box center [1470, 21] width 85 height 27
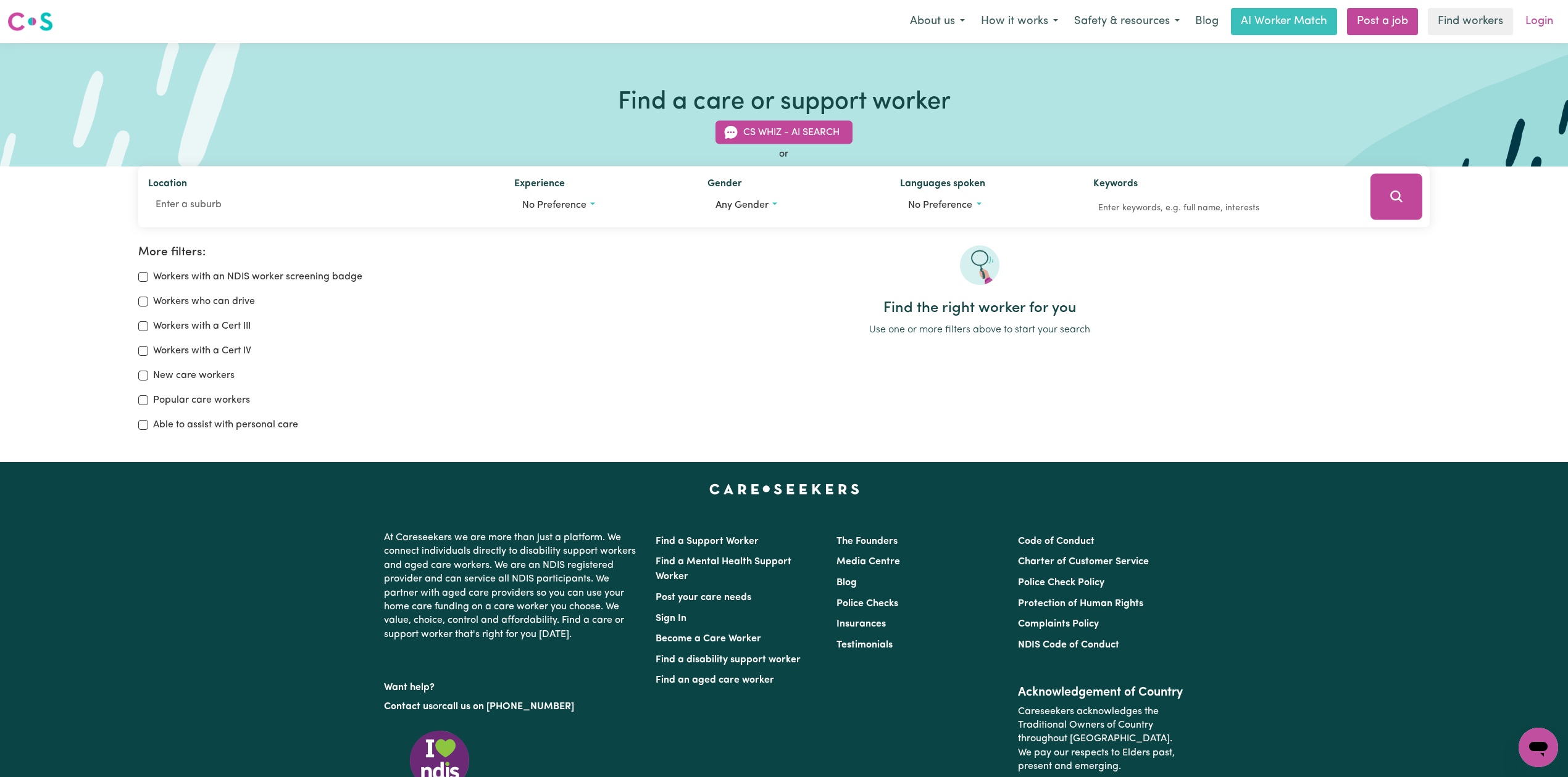
click at [1547, 19] on link "Login" at bounding box center [1539, 21] width 43 height 27
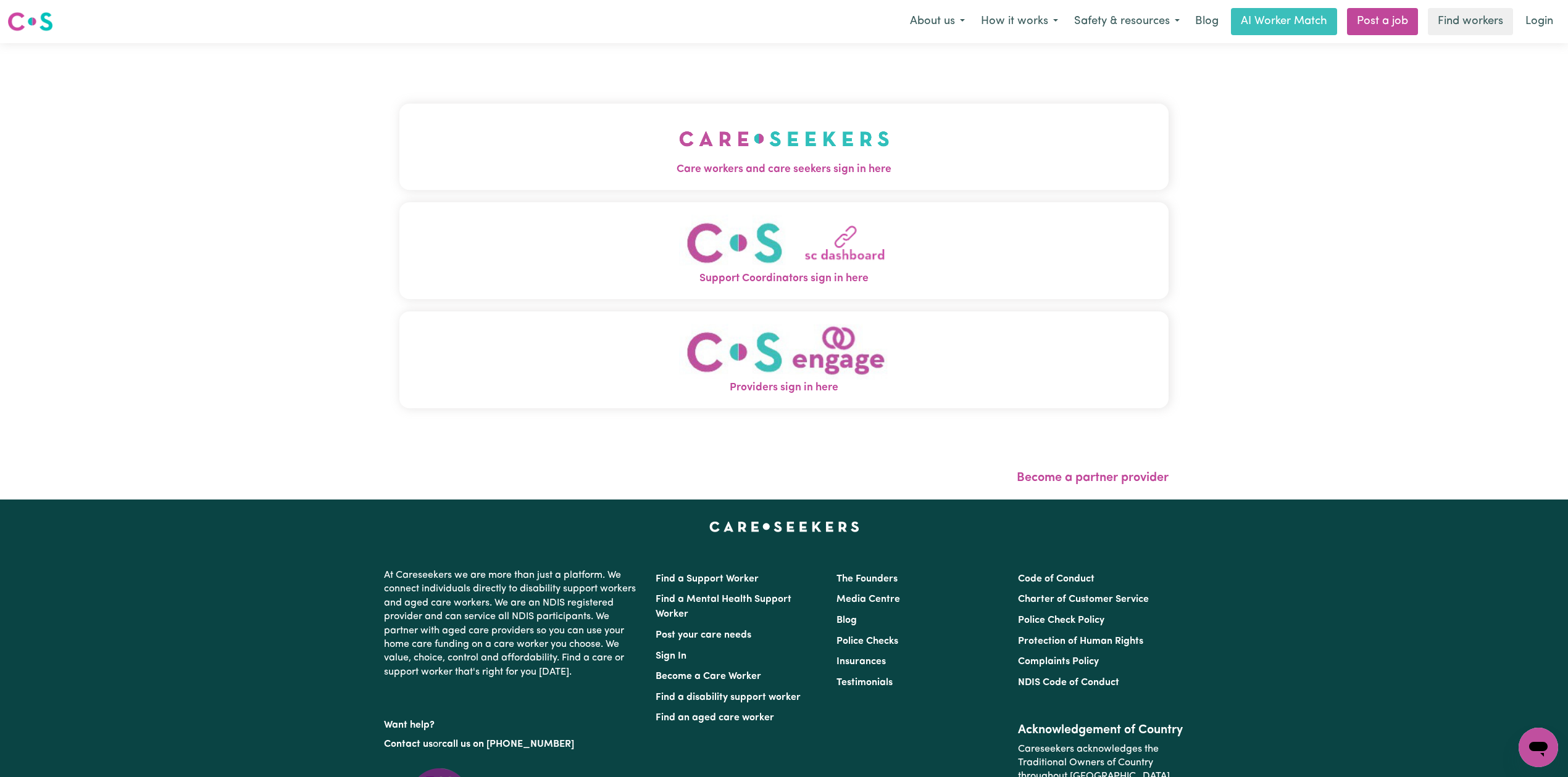
click at [712, 153] on button "Care workers and care seekers sign in here" at bounding box center [784, 147] width 769 height 86
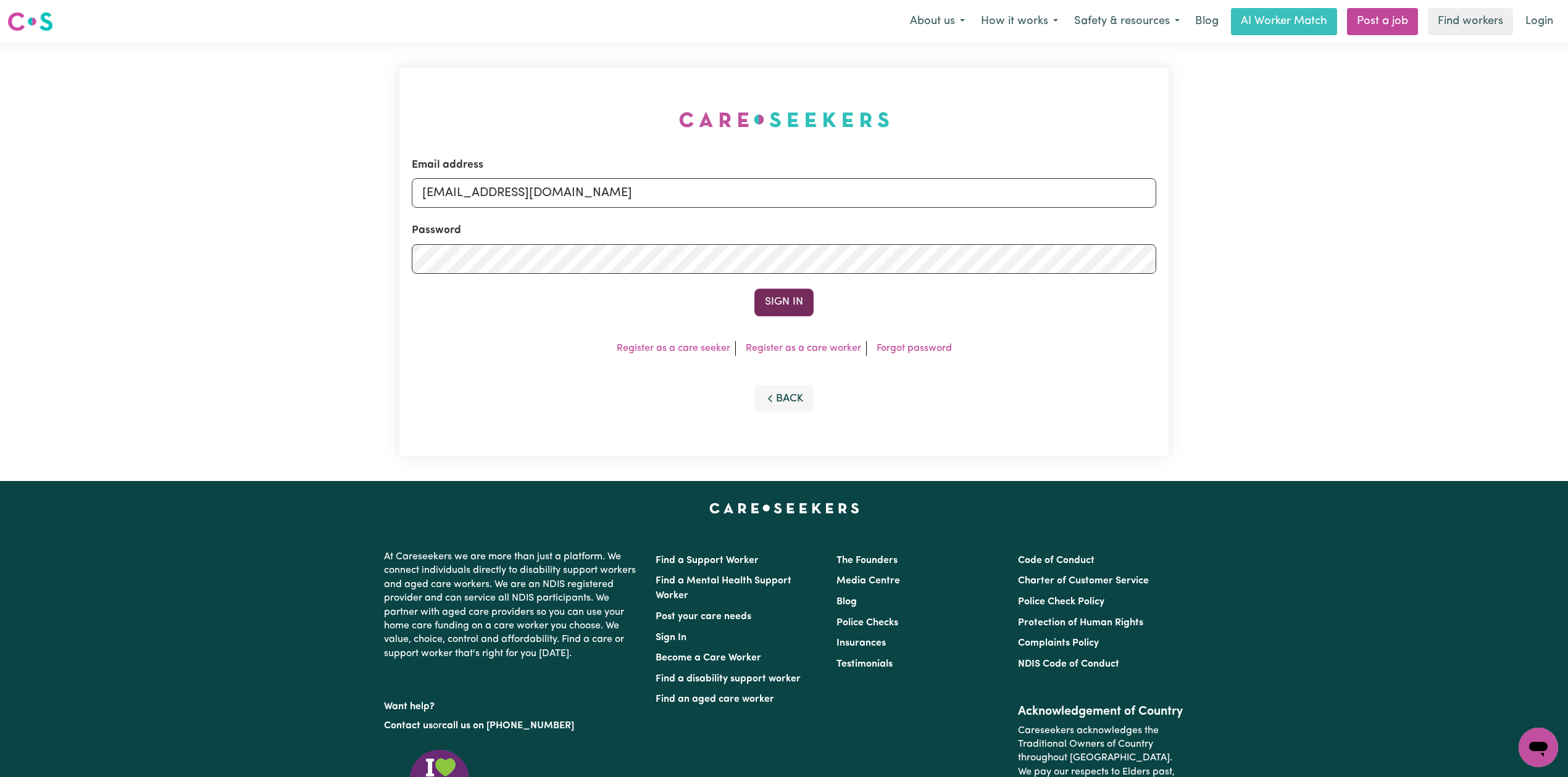
click at [800, 290] on button "Sign In" at bounding box center [784, 302] width 59 height 27
